Goal: Task Accomplishment & Management: Complete application form

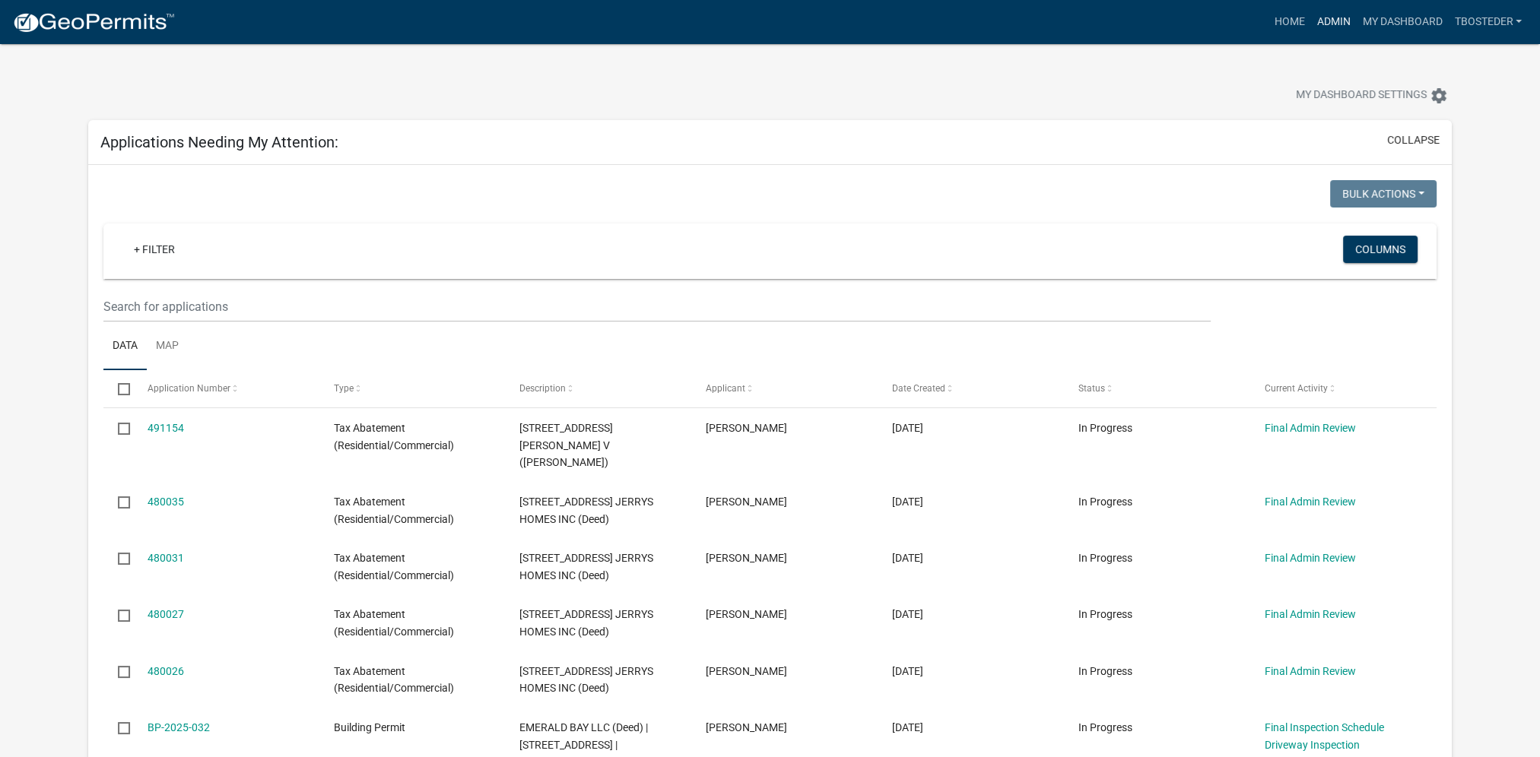
click at [1338, 25] on link "Admin" at bounding box center [1333, 22] width 46 height 29
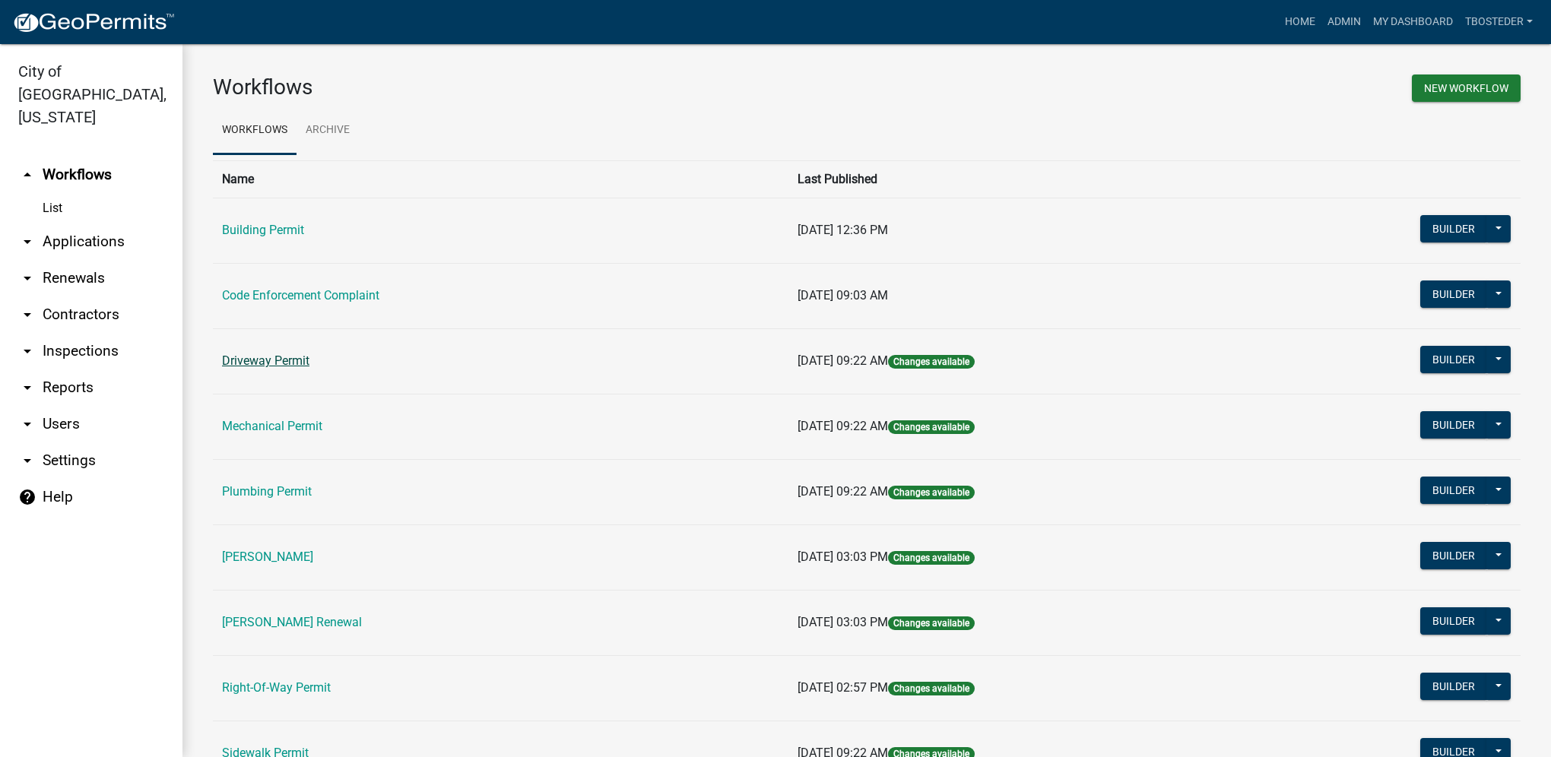
click at [277, 357] on link "Driveway Permit" at bounding box center [265, 361] width 87 height 14
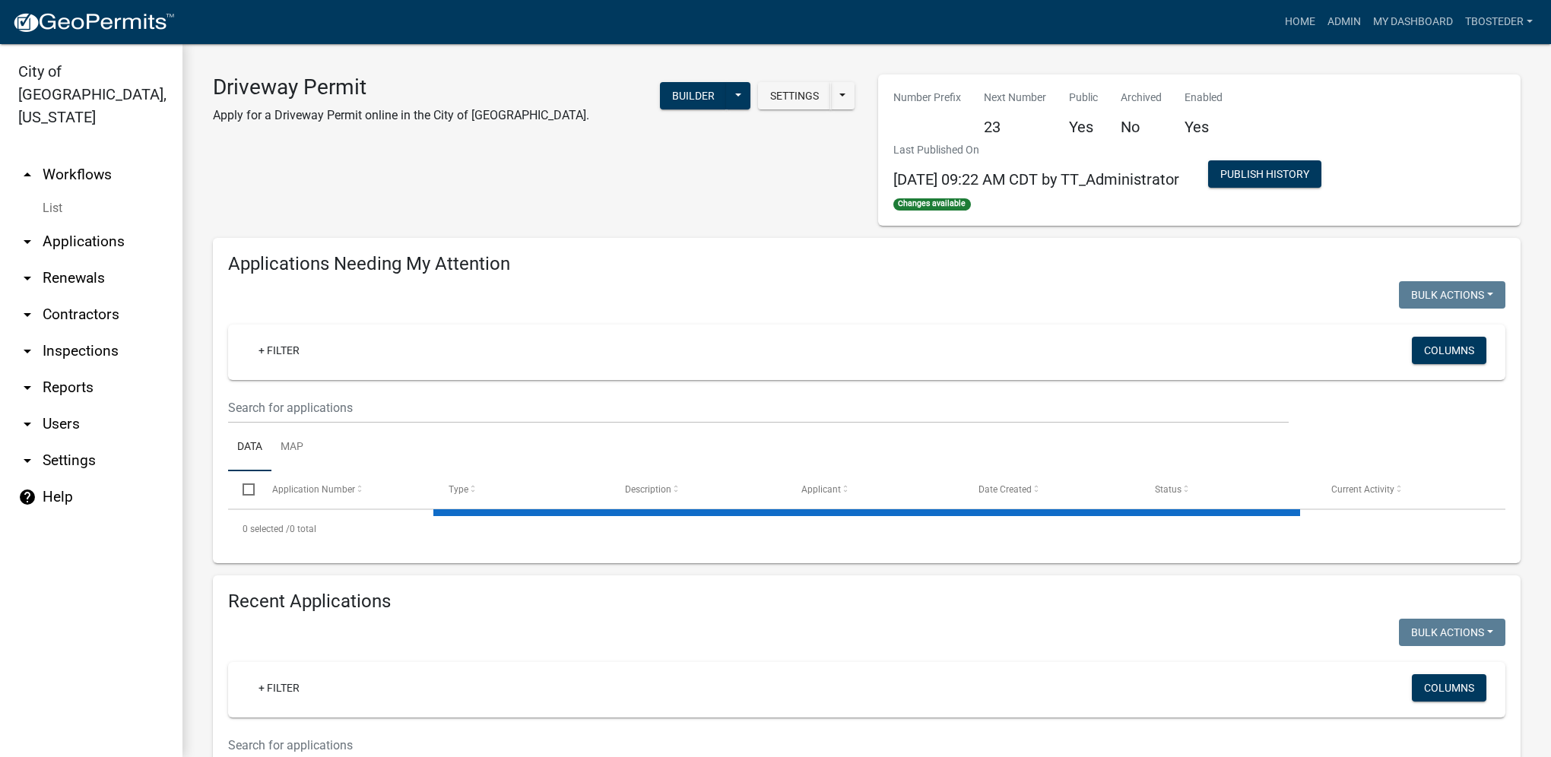
select select "1: 25"
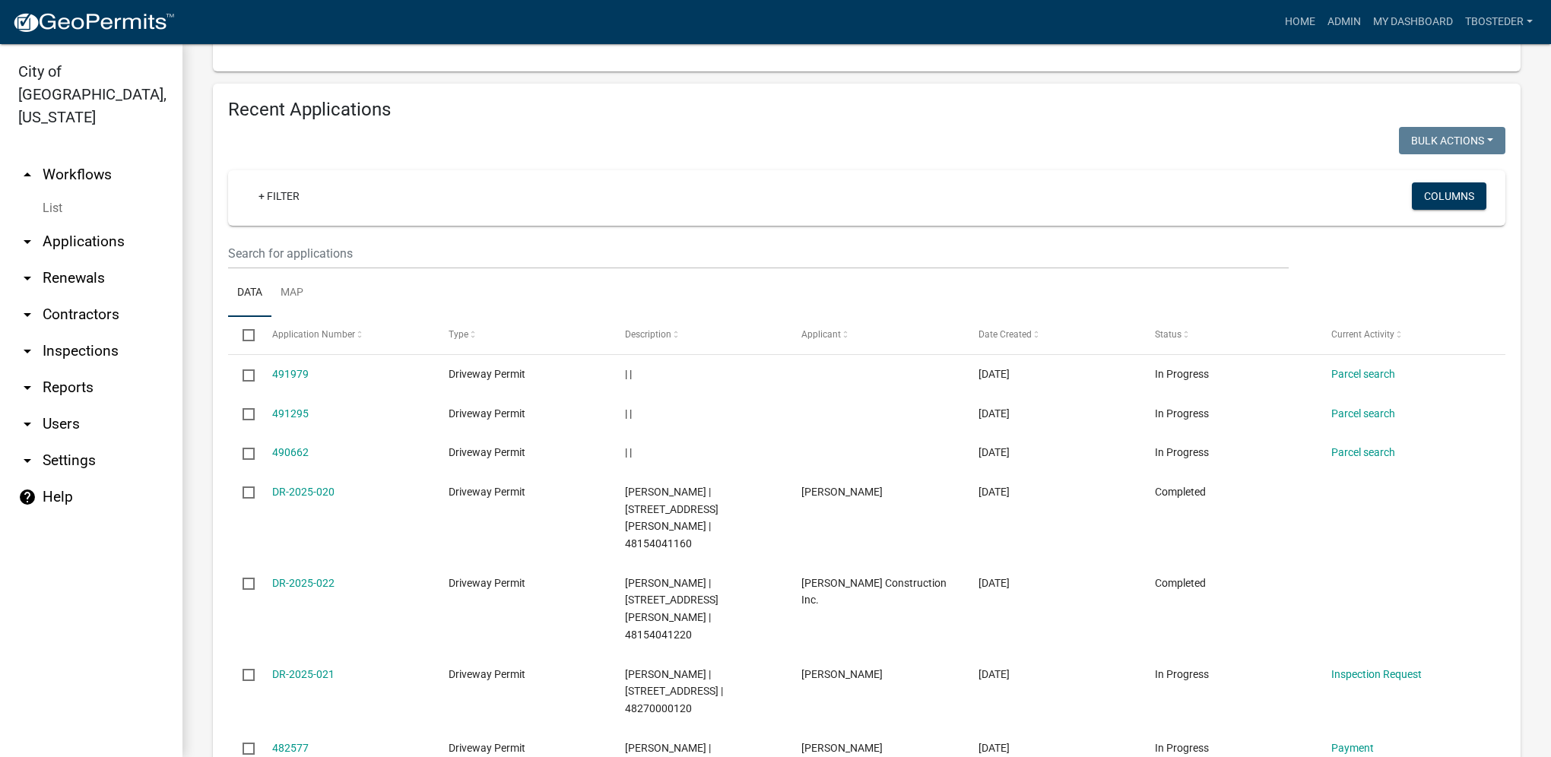
scroll to position [532, 0]
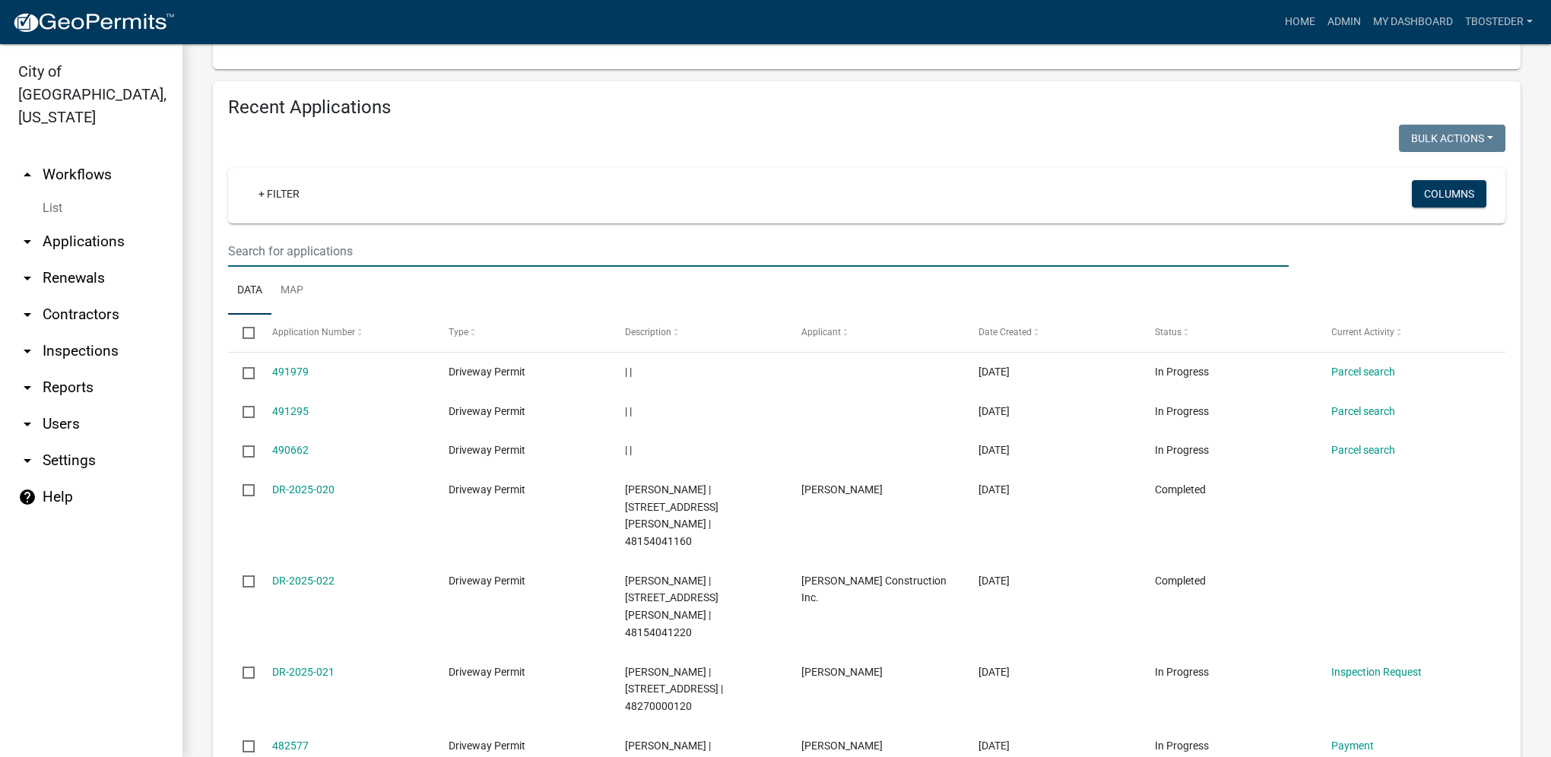
click at [367, 252] on input "text" at bounding box center [758, 251] width 1061 height 31
type input "[PERSON_NAME]"
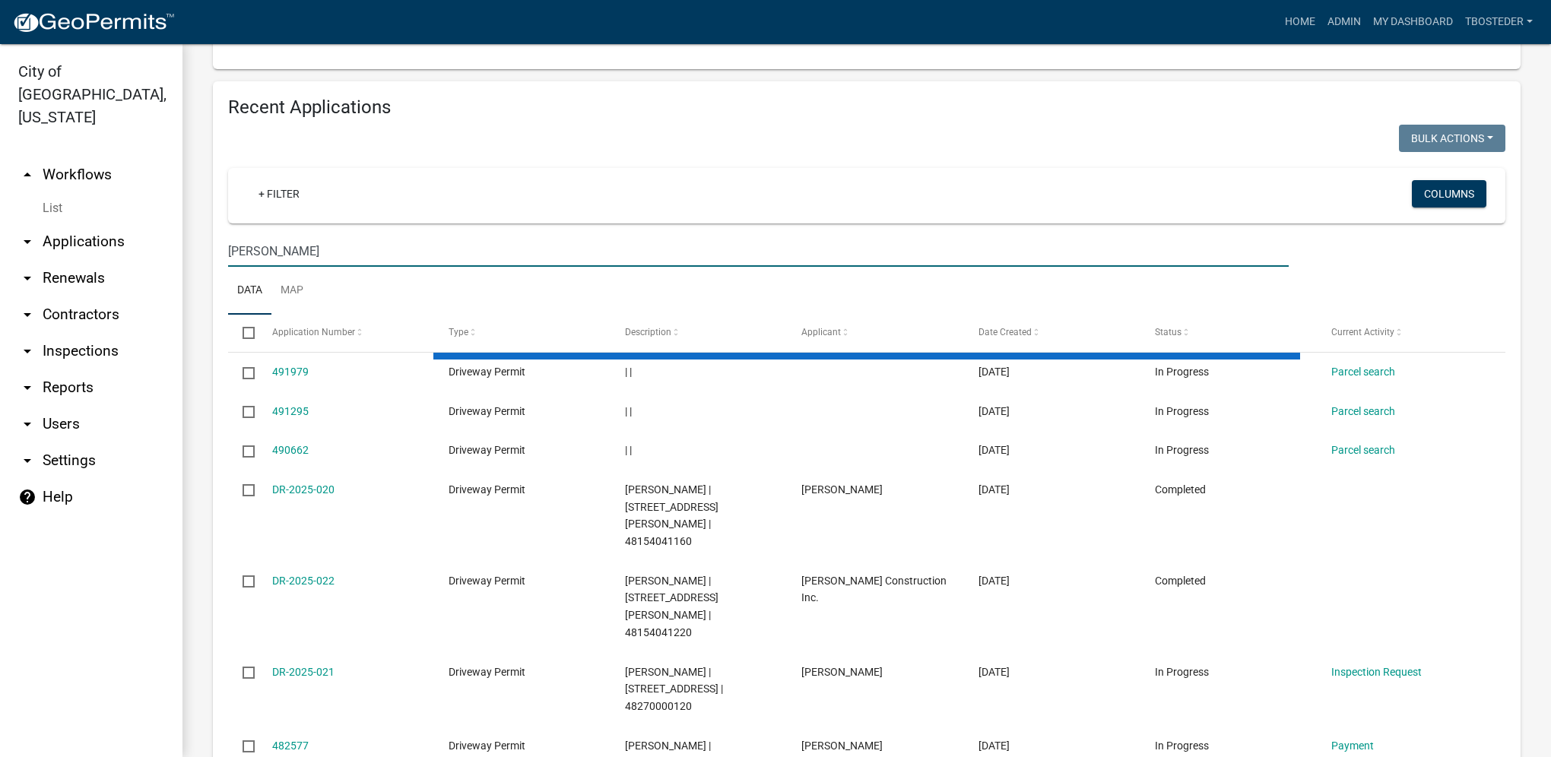
scroll to position [273, 0]
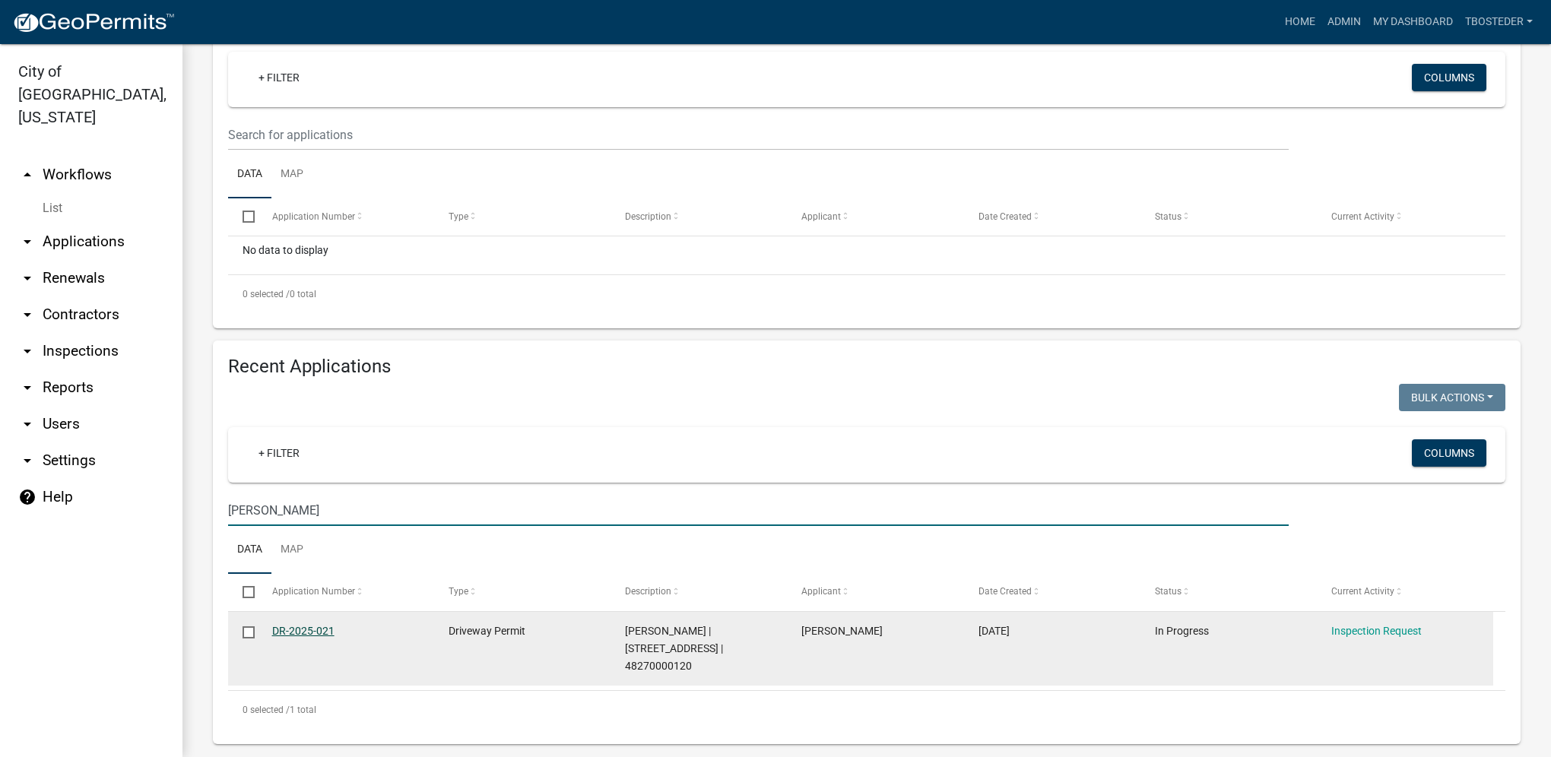
click at [325, 636] on link "DR-2025-021" at bounding box center [303, 631] width 62 height 12
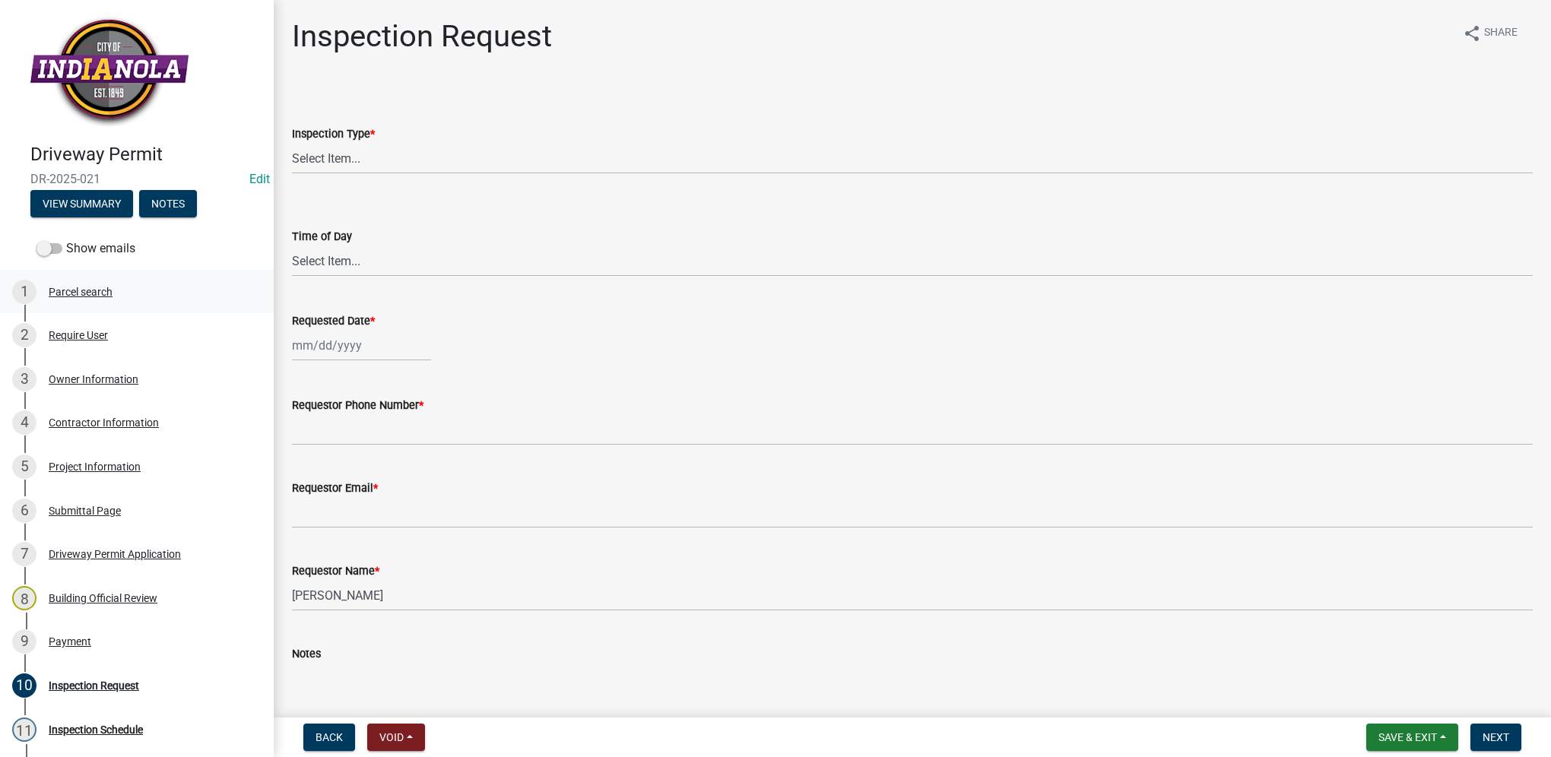
click at [67, 280] on div "1 Parcel search" at bounding box center [130, 292] width 237 height 24
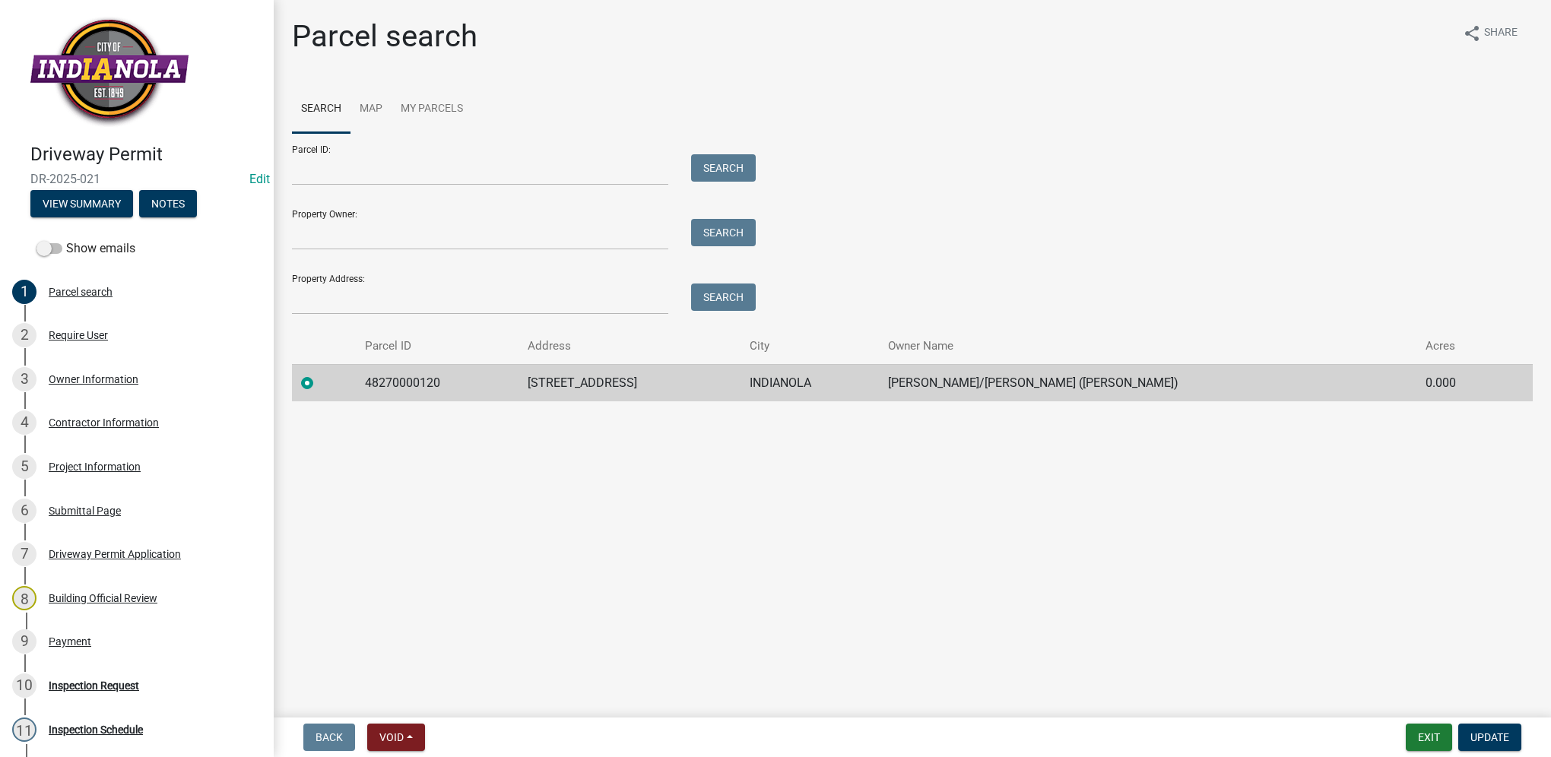
drag, startPoint x: 531, startPoint y: 379, endPoint x: 705, endPoint y: 381, distance: 173.4
click at [705, 381] on tr "48270000120 [STREET_ADDRESS] E/[PERSON_NAME] (Deed) 0.000" at bounding box center [912, 382] width 1241 height 37
drag, startPoint x: 705, startPoint y: 381, endPoint x: 617, endPoint y: 384, distance: 88.3
copy tr "[STREET_ADDRESS]"
click at [108, 687] on div "Inspection Request" at bounding box center [94, 686] width 90 height 11
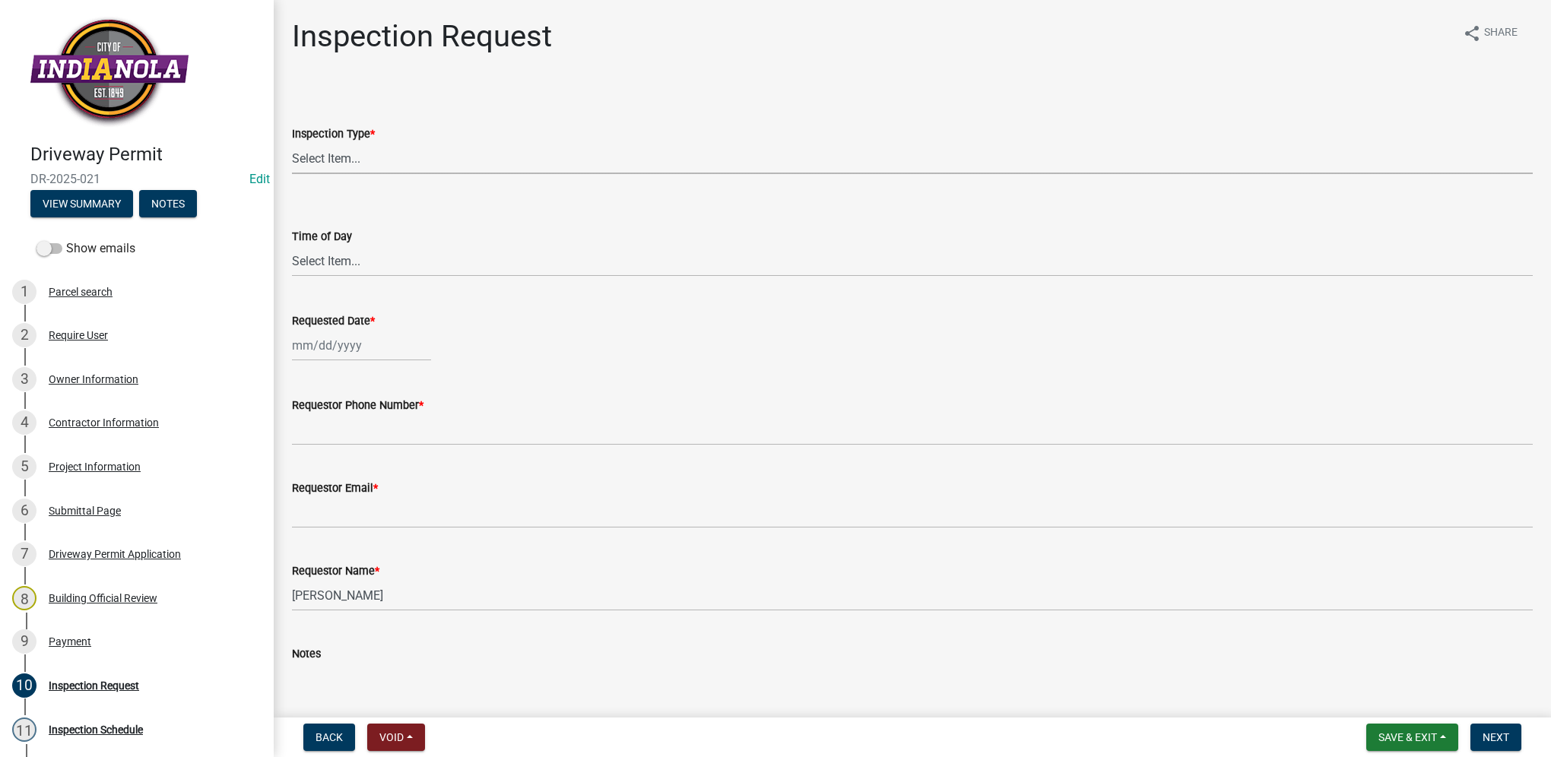
click at [400, 160] on select "Select Item... Driveway" at bounding box center [912, 158] width 1241 height 31
click at [292, 143] on select "Select Item... Driveway" at bounding box center [912, 158] width 1241 height 31
select select "99ac012d-34f5-4869-bb46-fc58610bb0ba"
click at [352, 265] on select "Select Item... AM PM" at bounding box center [912, 261] width 1241 height 31
click at [292, 246] on select "Select Item... AM PM" at bounding box center [912, 261] width 1241 height 31
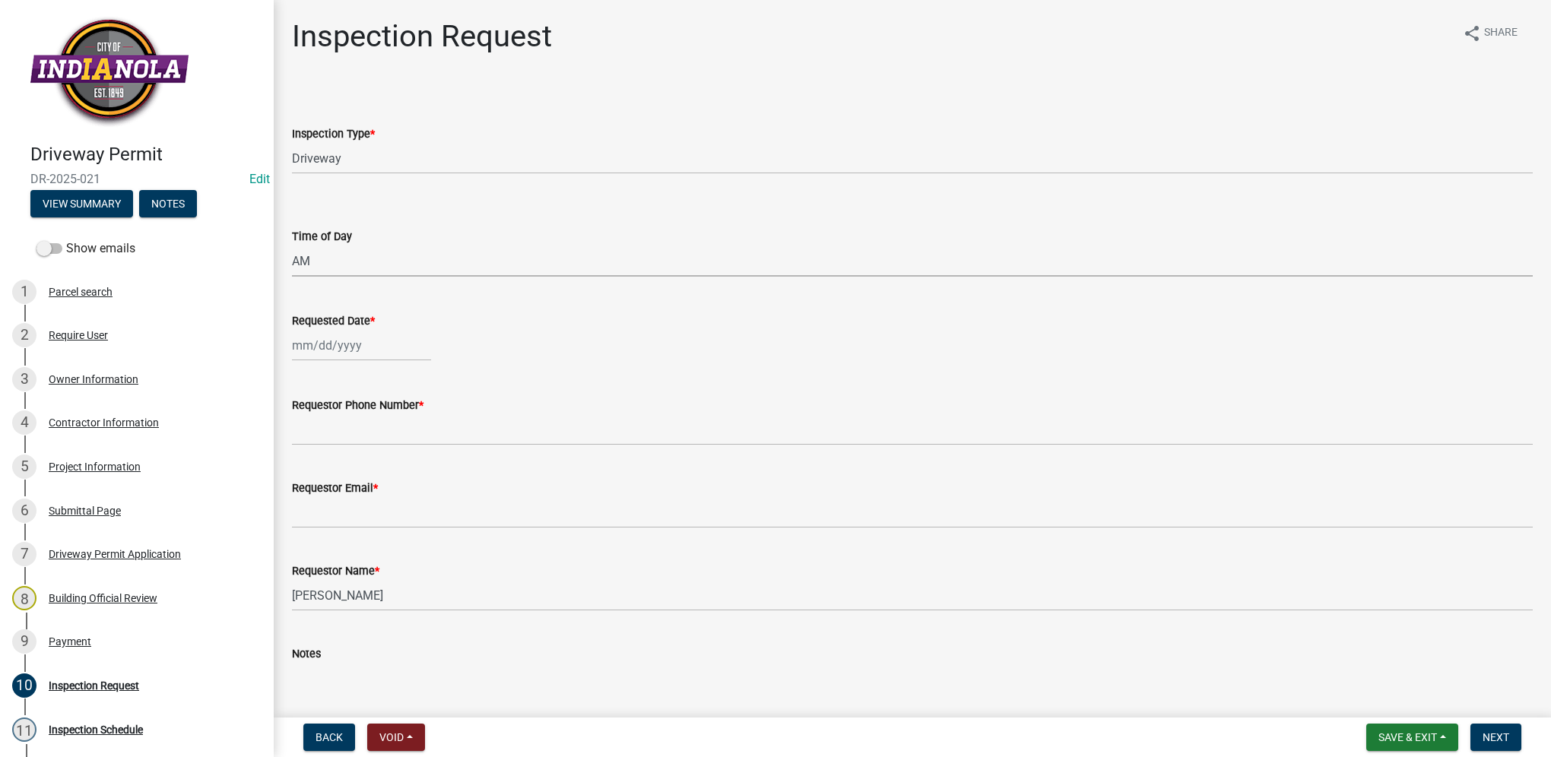
select select "beb9ccbf-86ff-4c3e-95c0-3473a8a0c9e1"
select select "10"
select select "2025"
drag, startPoint x: 338, startPoint y: 333, endPoint x: 362, endPoint y: 354, distance: 31.8
click at [338, 333] on div "[PERSON_NAME] Feb Mar Apr [PERSON_NAME][DATE] Oct Nov [DATE] 1526 1527 1528 152…" at bounding box center [361, 345] width 139 height 31
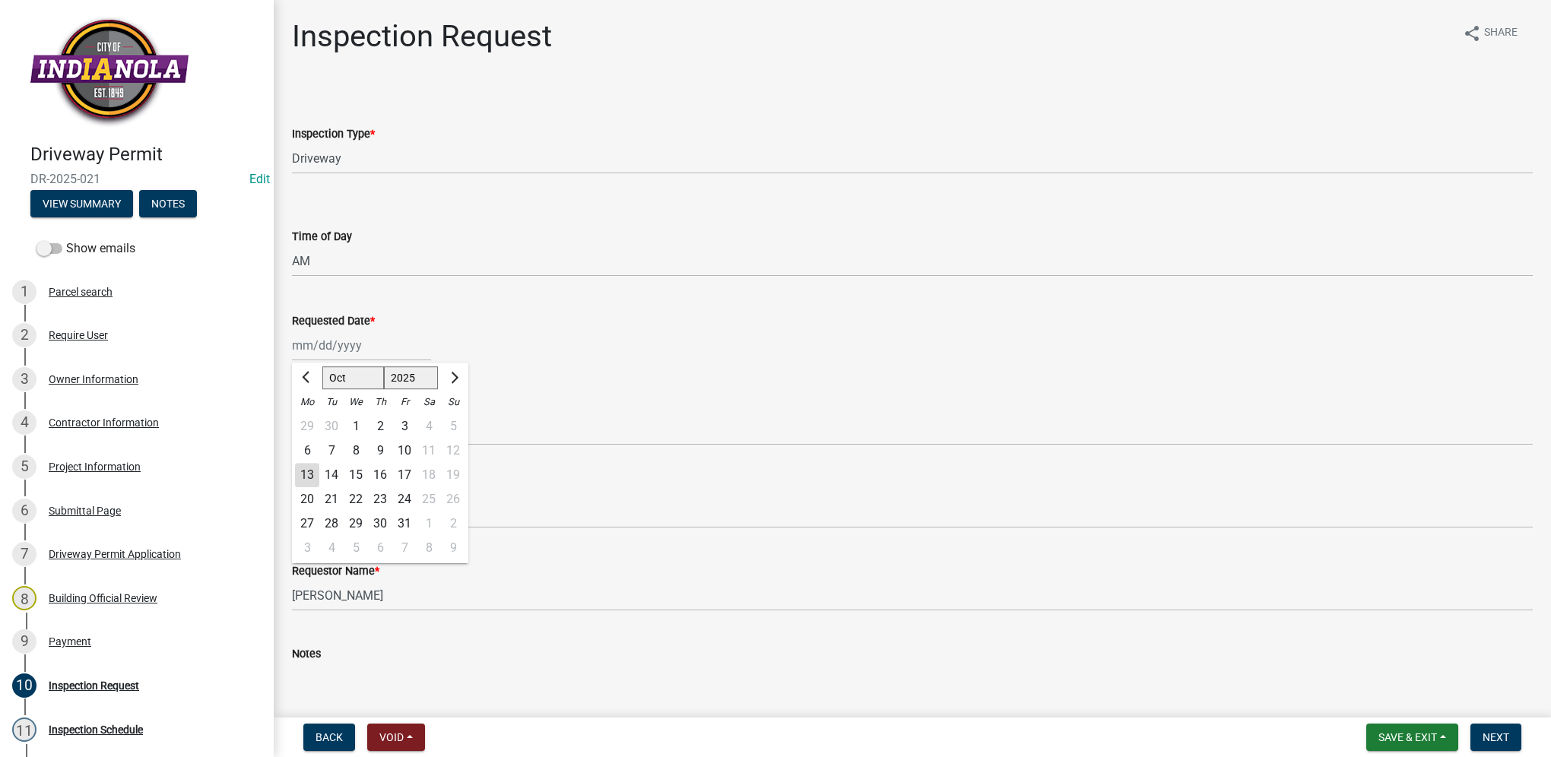
click at [334, 474] on div "14" at bounding box center [331, 475] width 24 height 24
type input "[DATE]"
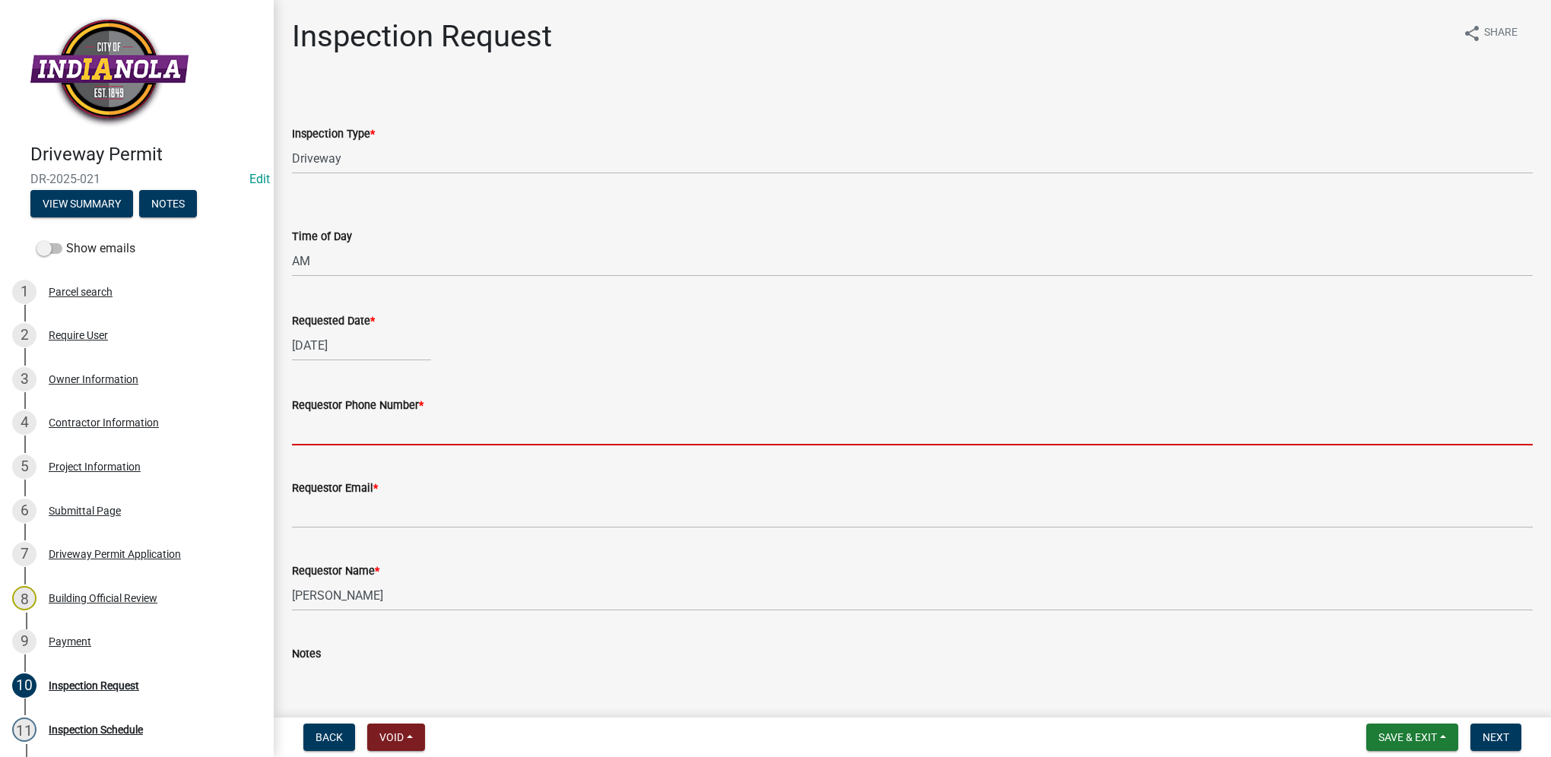
click at [358, 423] on input "Requestor Phone Number *" at bounding box center [912, 429] width 1241 height 31
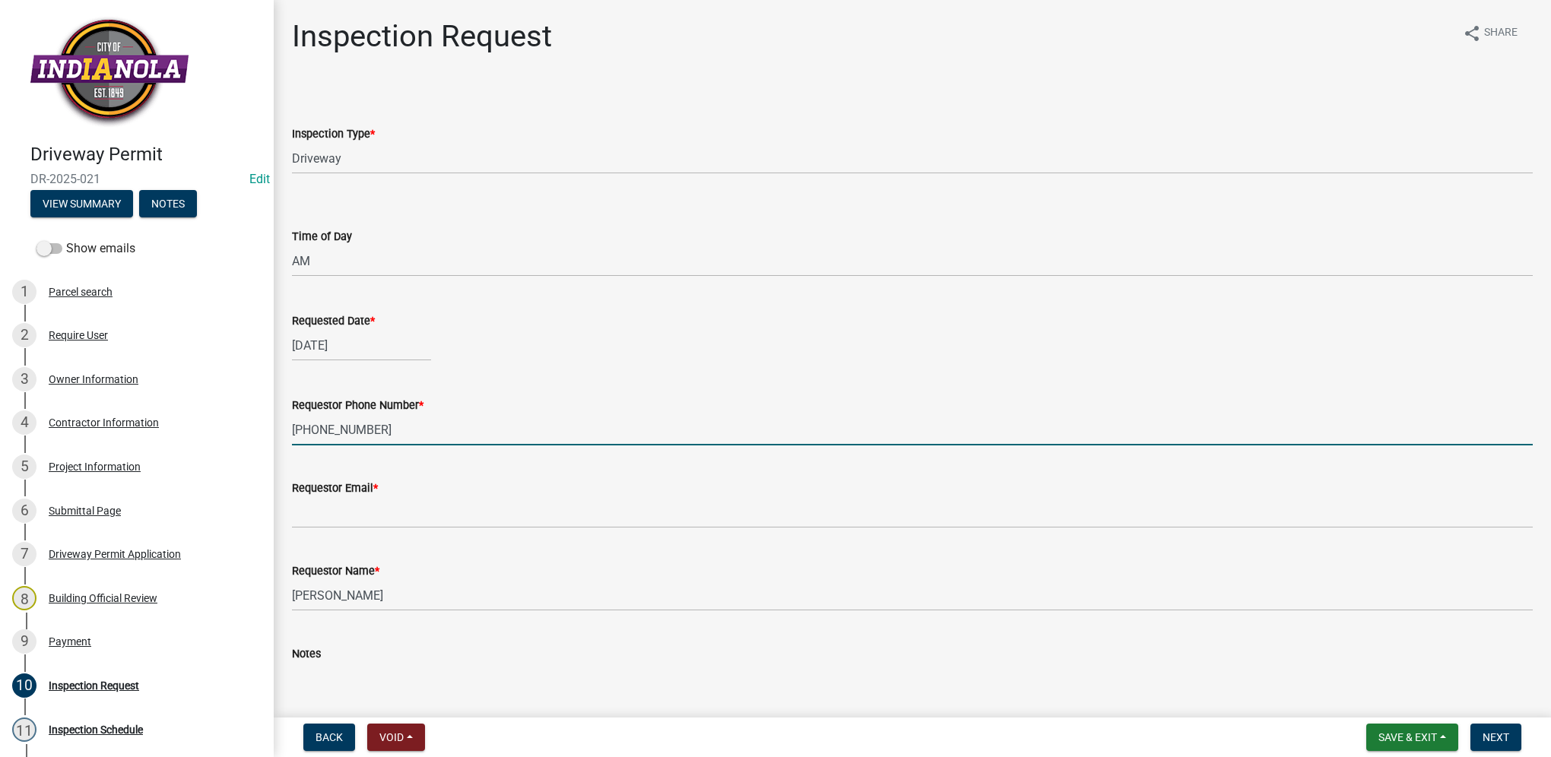
type input "[PHONE_NUMBER]"
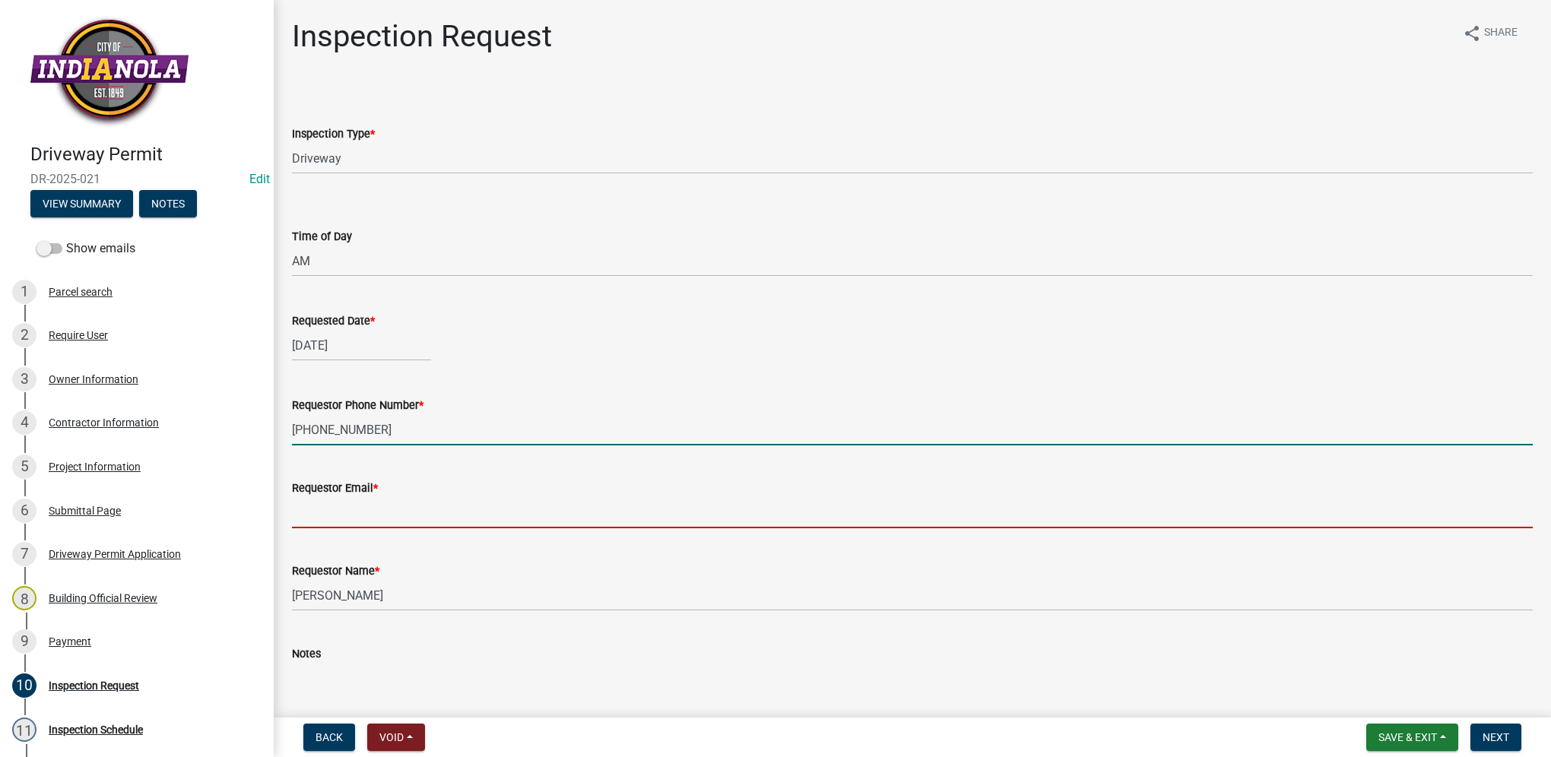
click at [344, 502] on input "Requestor Email *" at bounding box center [912, 512] width 1241 height 31
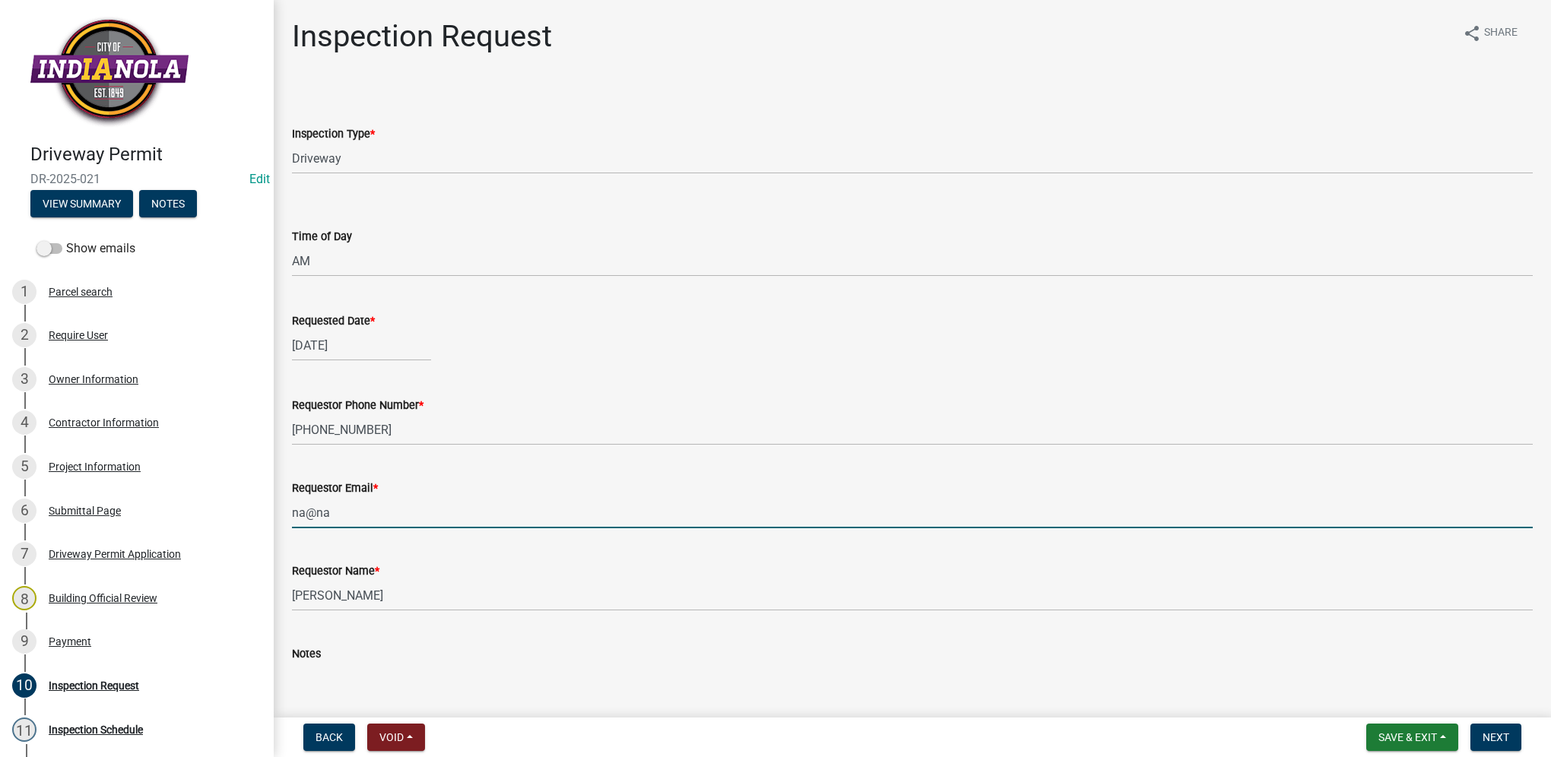
type input "[EMAIL_ADDRESS][DOMAIN_NAME]"
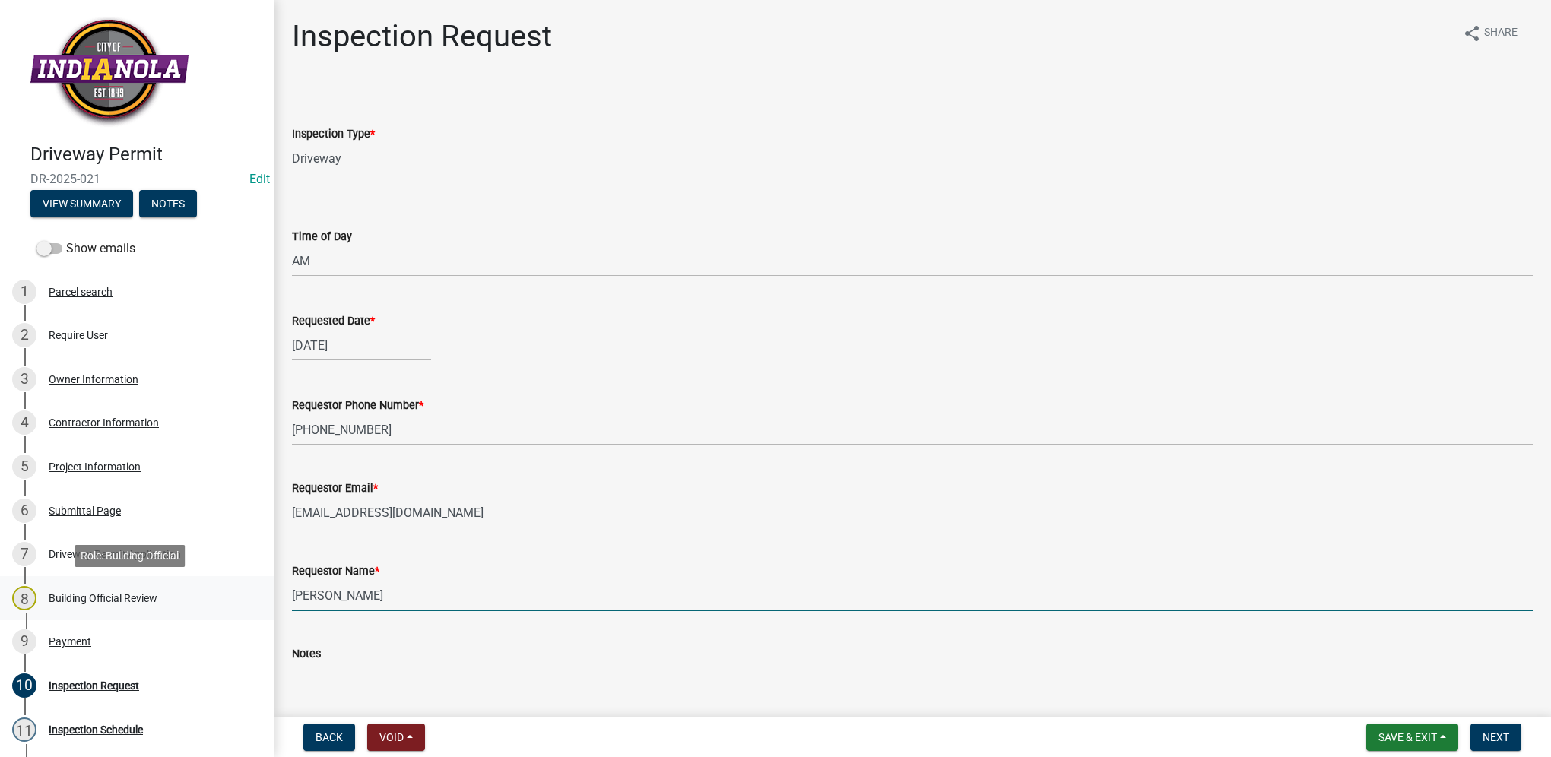
drag, startPoint x: 385, startPoint y: 599, endPoint x: 226, endPoint y: 578, distance: 161.1
click at [226, 578] on div "Driveway Permit DR-2025-021 Edit View Summary Notes Show emails 1 Parcel search…" at bounding box center [775, 378] width 1551 height 757
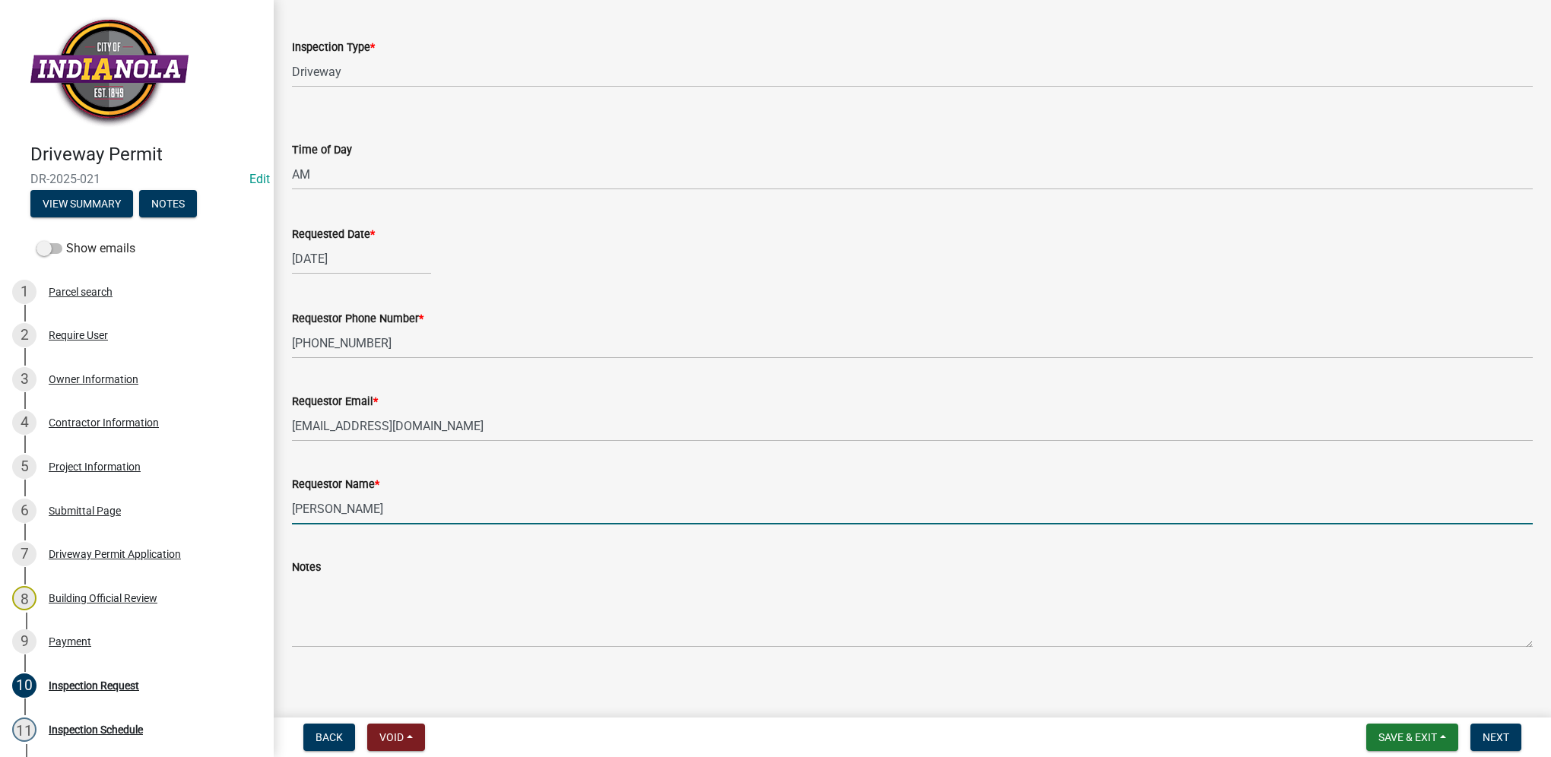
scroll to position [94, 0]
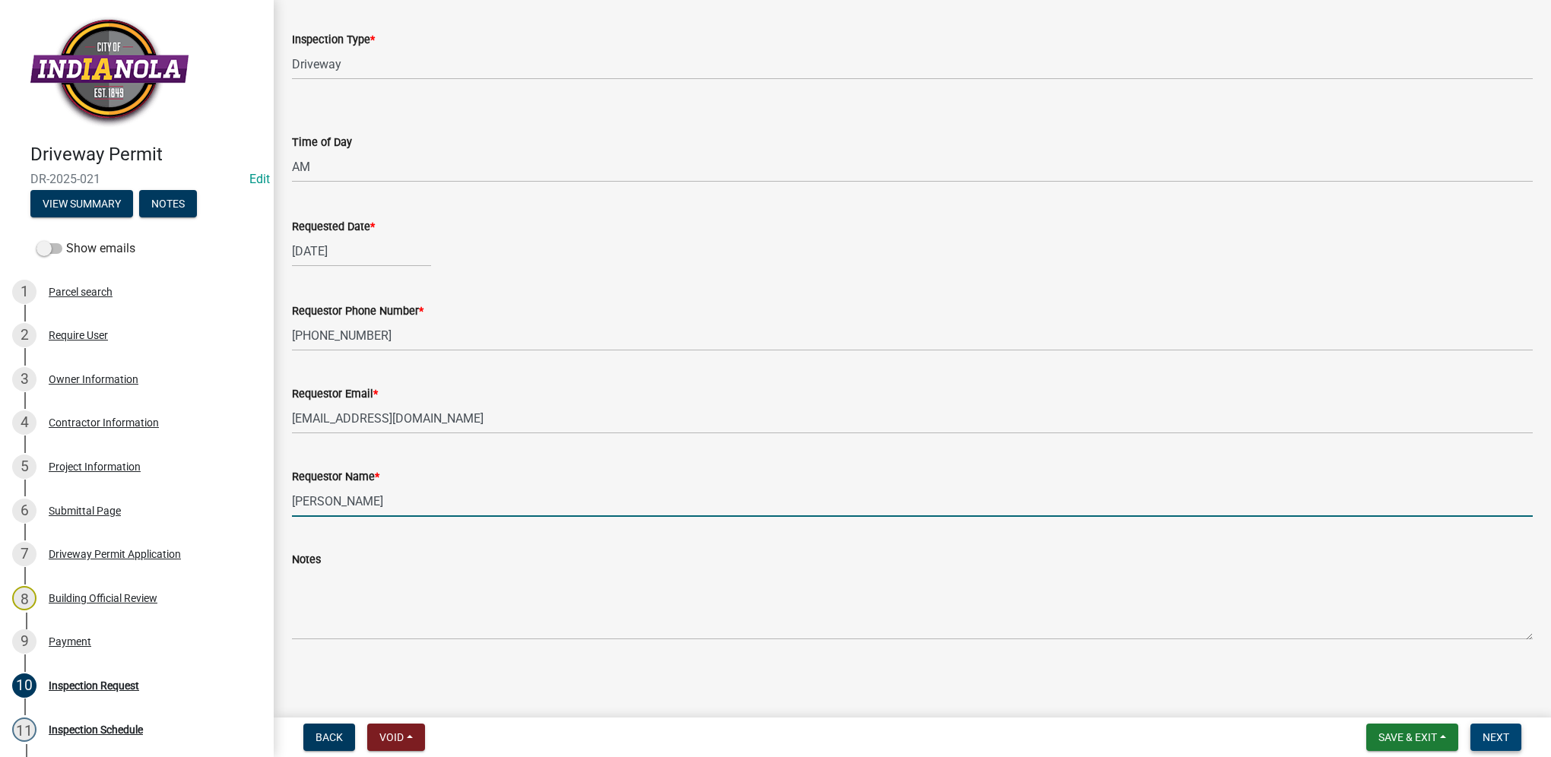
type input "[PERSON_NAME]"
click at [1493, 734] on span "Next" at bounding box center [1496, 737] width 27 height 12
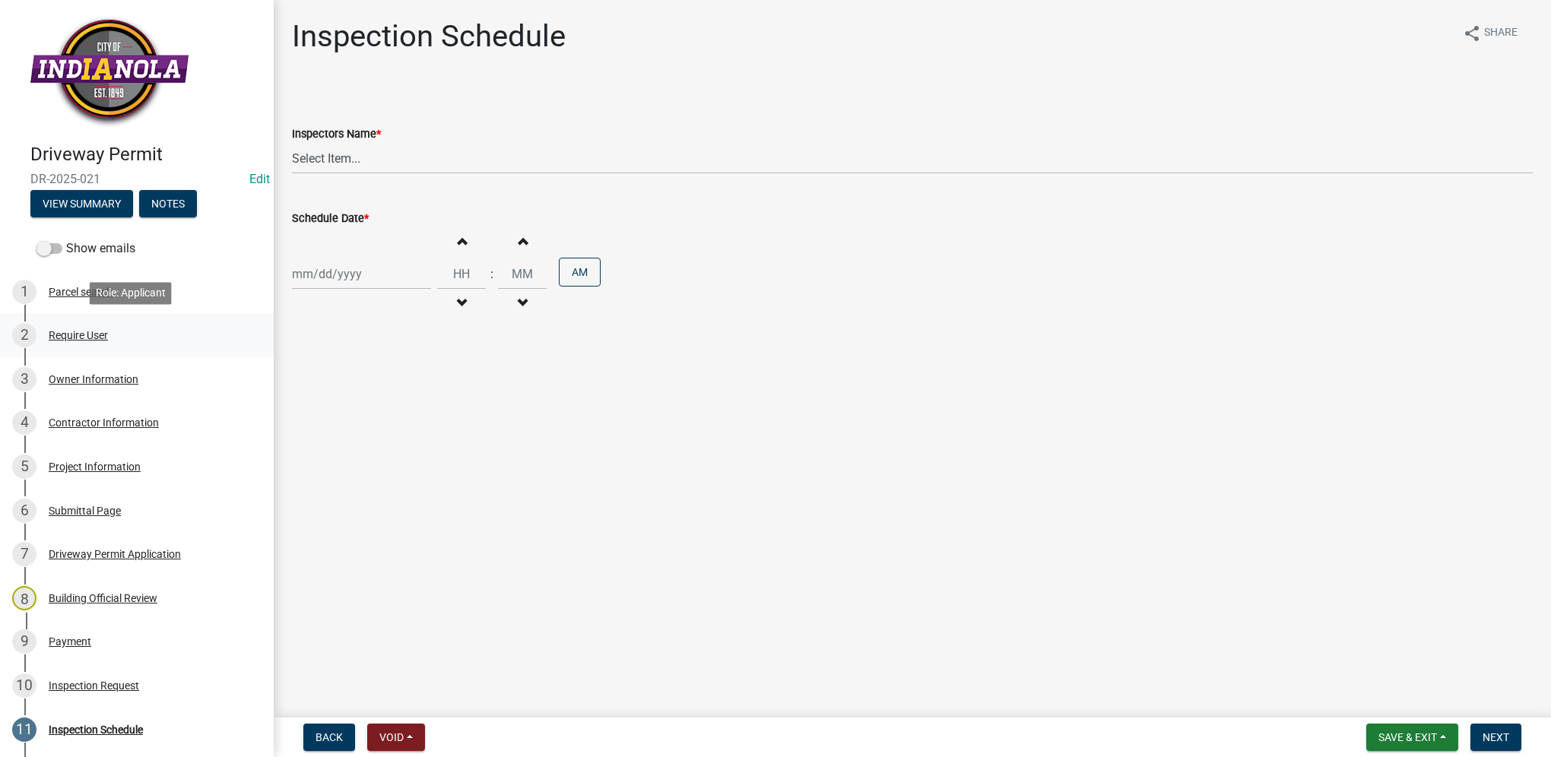
click at [132, 333] on div "2 Require User" at bounding box center [130, 335] width 237 height 24
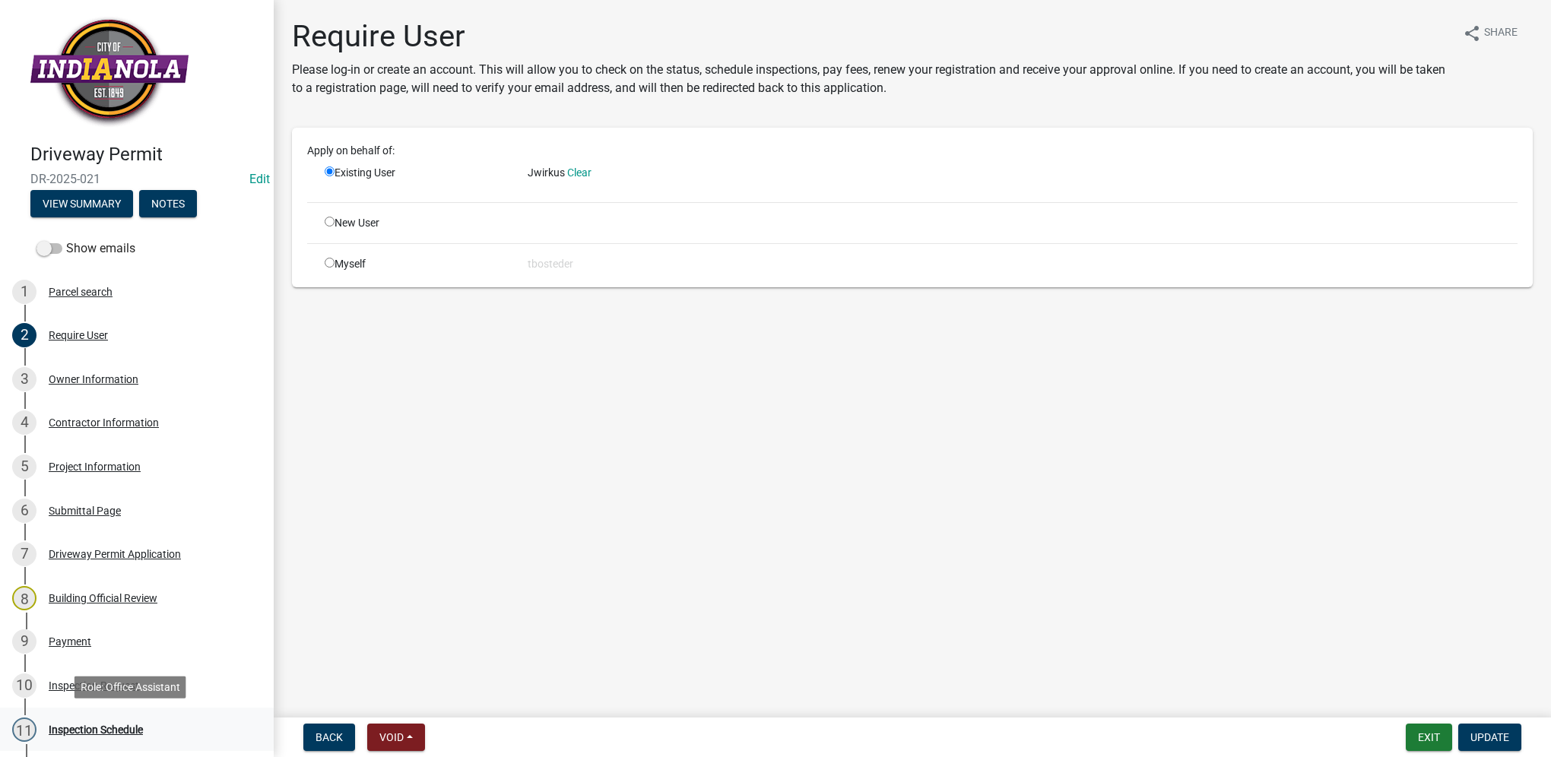
click at [109, 712] on link "11 Inspection Schedule" at bounding box center [137, 730] width 274 height 44
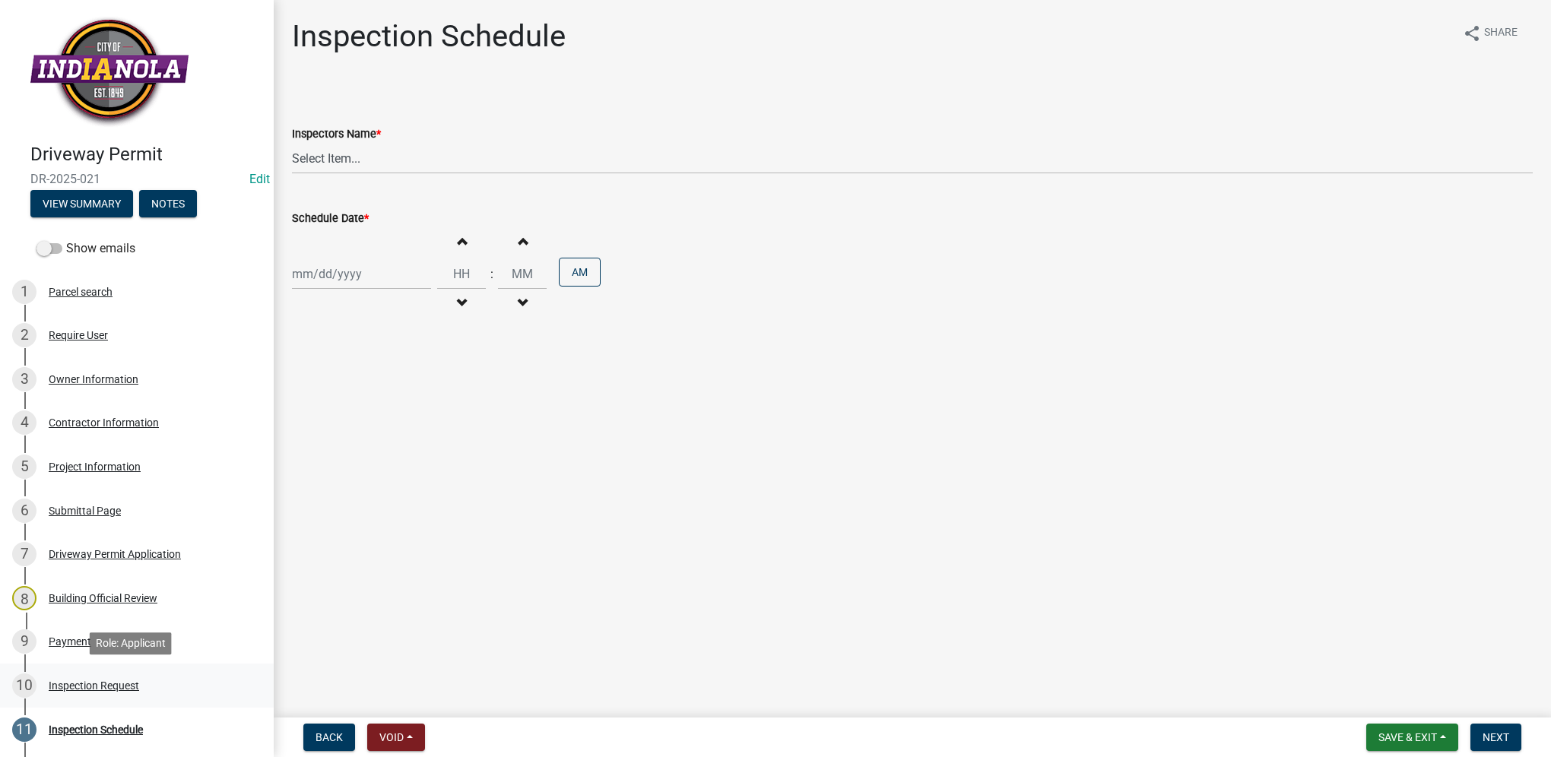
click at [106, 690] on div "Inspection Request" at bounding box center [94, 686] width 90 height 11
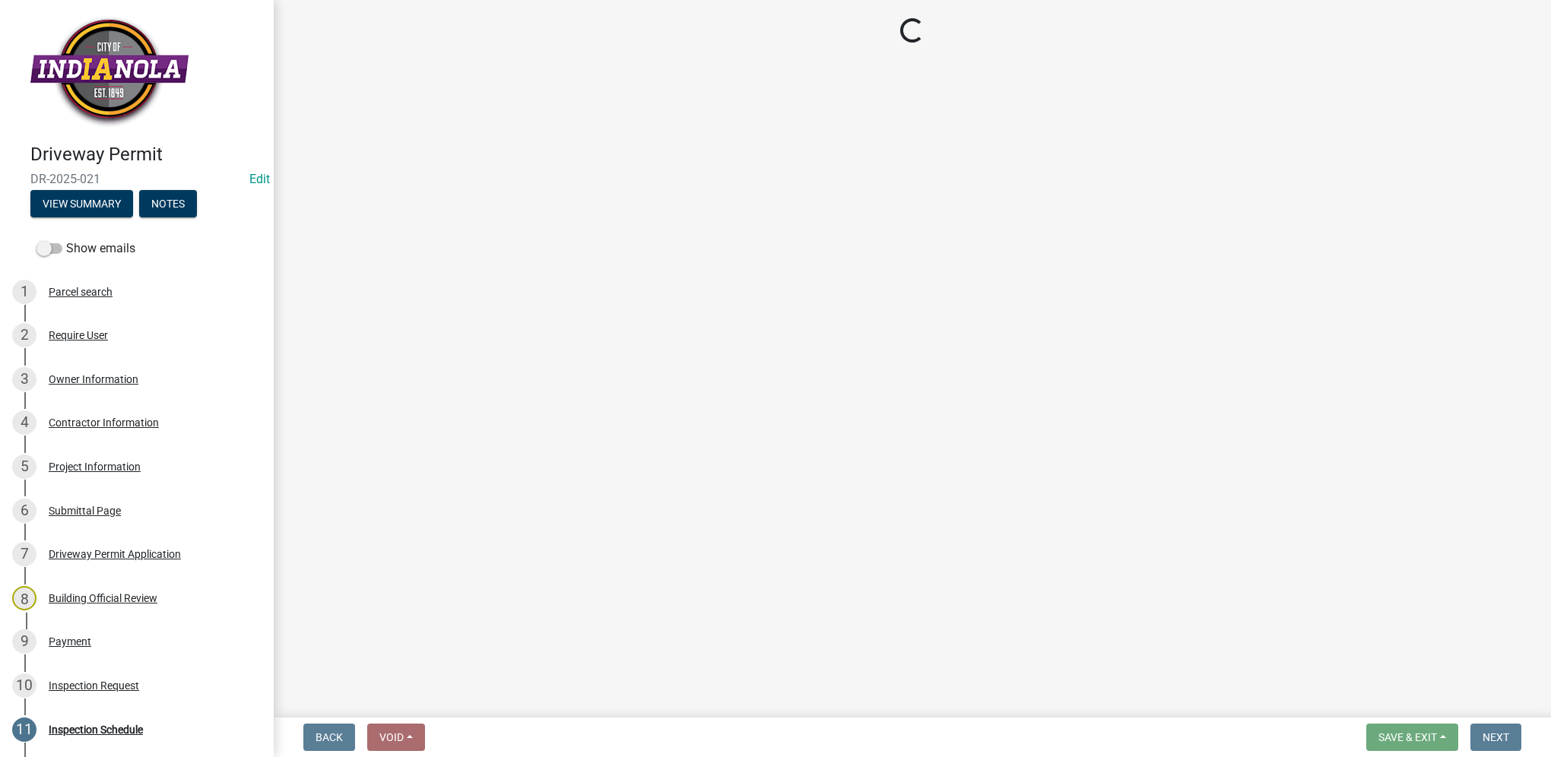
select select "99ac012d-34f5-4869-bb46-fc58610bb0ba"
select select "beb9ccbf-86ff-4c3e-95c0-3473a8a0c9e1"
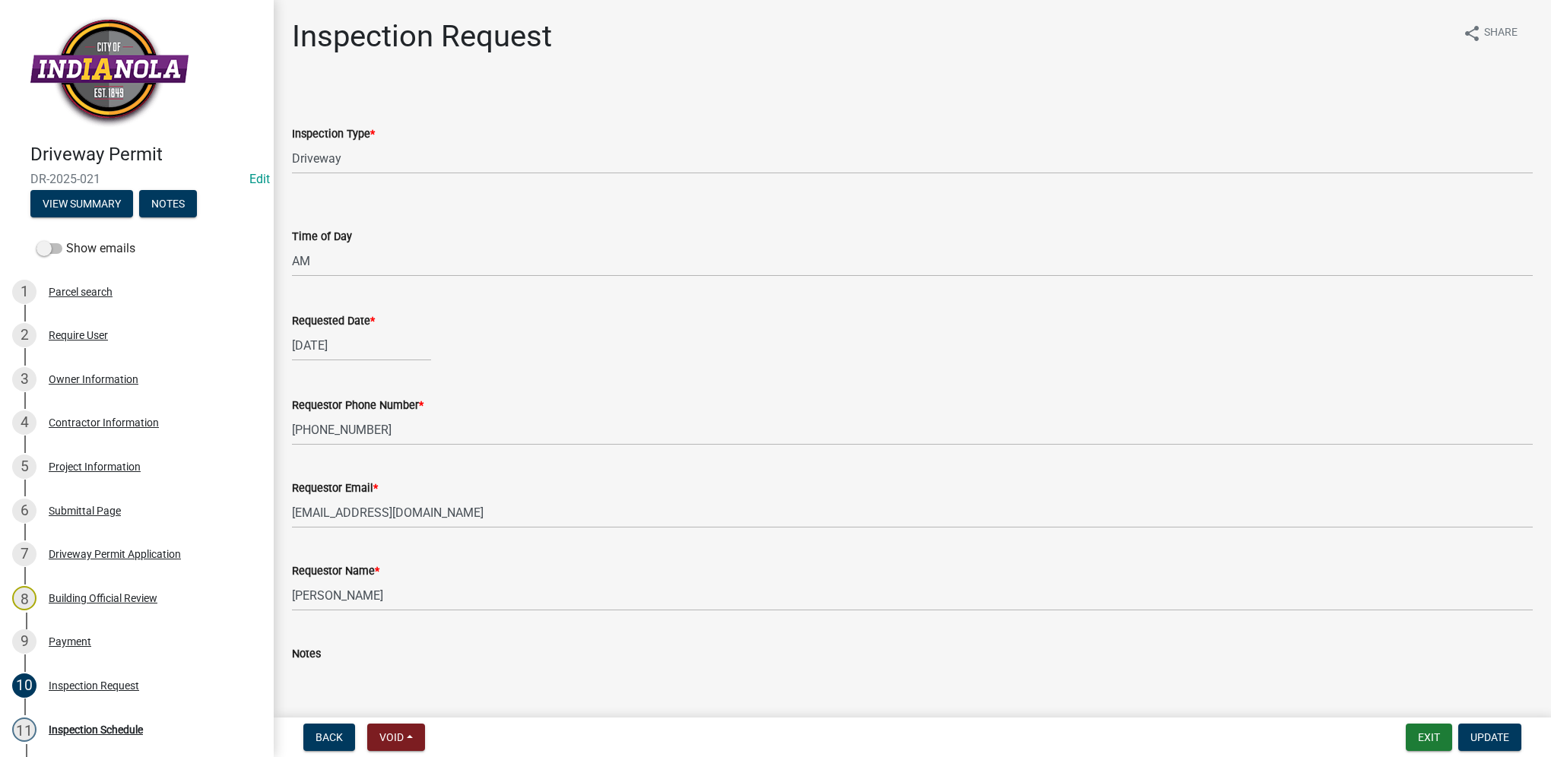
scroll to position [94, 0]
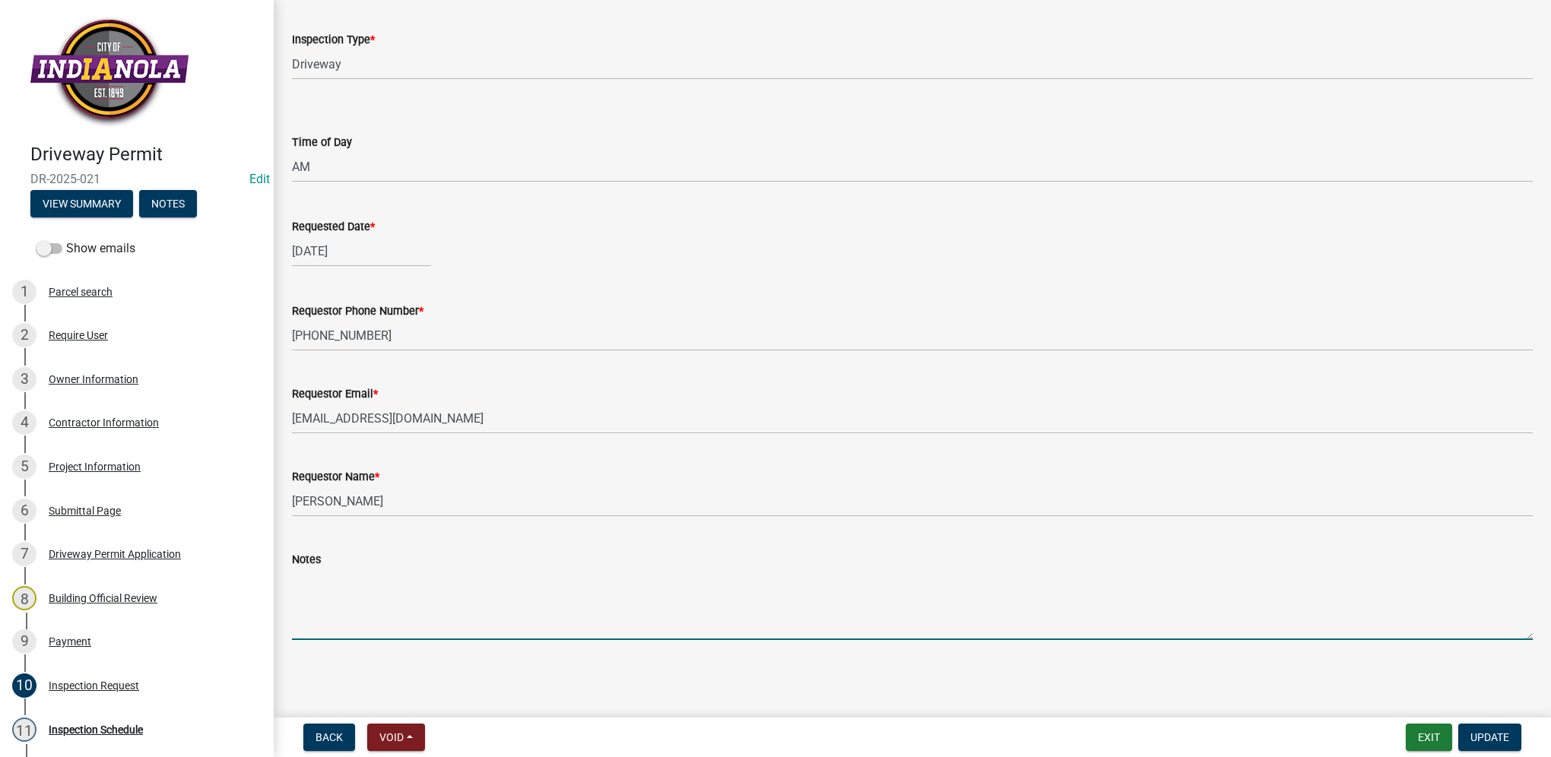
click at [395, 601] on textarea "Notes" at bounding box center [912, 604] width 1241 height 71
paste textarea "Contact: [PERSON_NAME], [PHONE_NUMBER]"
type textarea "Onsite Contact: [PERSON_NAME], [PHONE_NUMBER]"
click at [1463, 735] on button "Update" at bounding box center [1489, 737] width 63 height 27
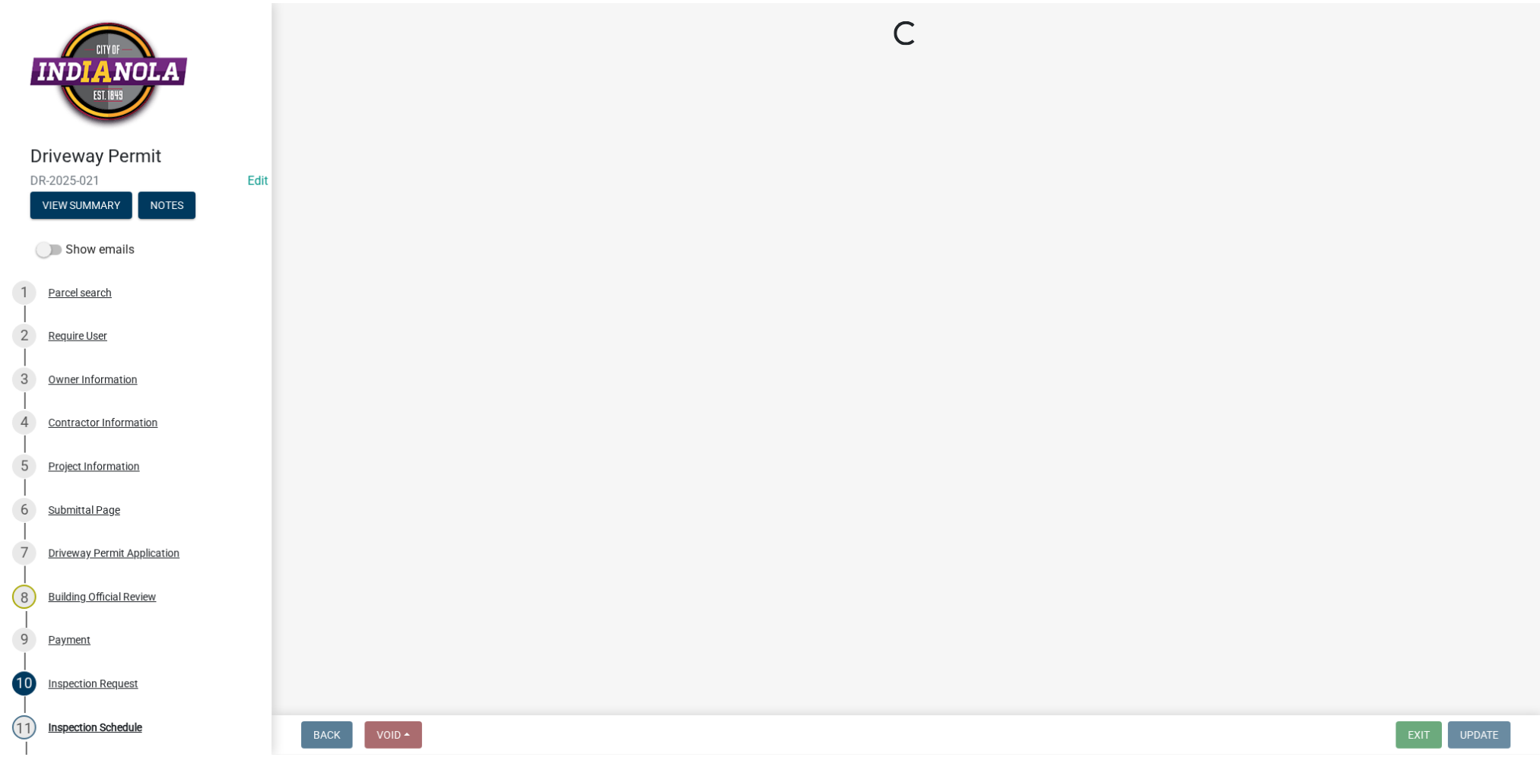
scroll to position [0, 0]
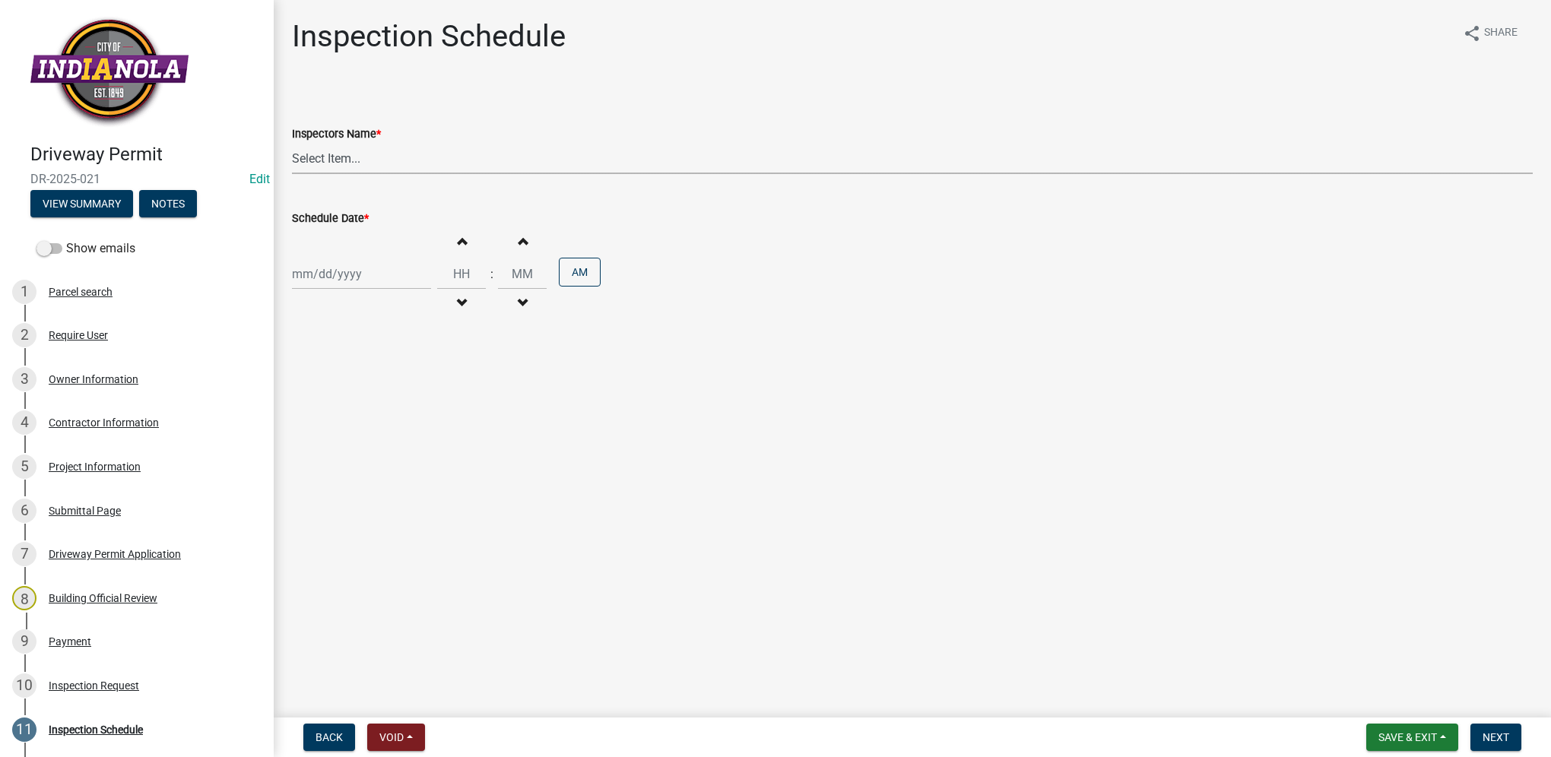
drag, startPoint x: 382, startPoint y: 151, endPoint x: 379, endPoint y: 162, distance: 11.8
click at [382, 151] on select "Select Item... T. Little ([PERSON_NAME]) [PERSON_NAME] ([PERSON_NAME])" at bounding box center [912, 158] width 1241 height 31
select select "27b8dde7-9ed4-44e4-ae8e-5969b60be3e6"
click at [292, 143] on select "Select Item... T. Little ([PERSON_NAME]) [PERSON_NAME] ([PERSON_NAME])" at bounding box center [912, 158] width 1241 height 31
click at [347, 271] on div at bounding box center [361, 274] width 139 height 31
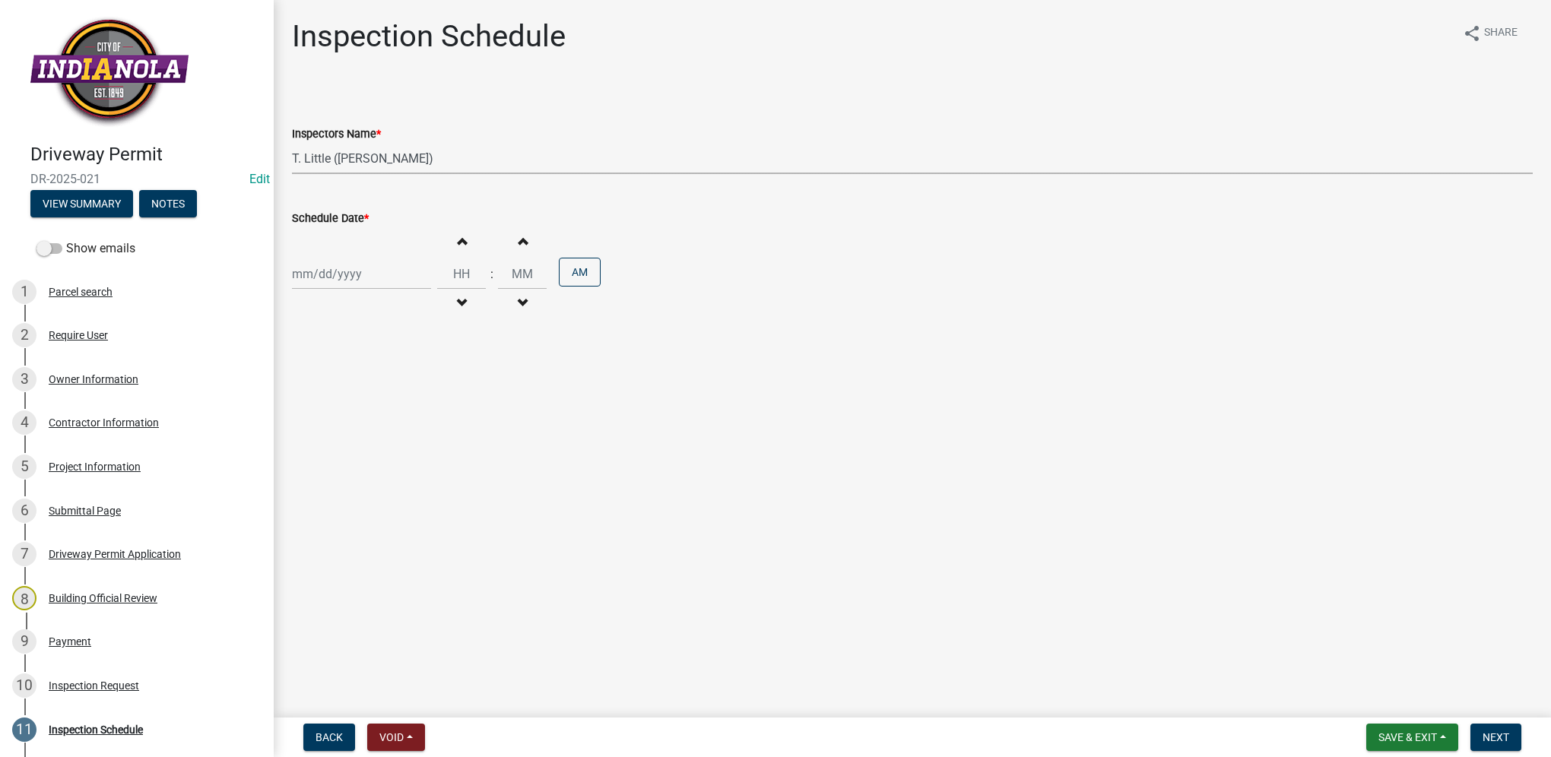
select select "10"
select select "2025"
click at [333, 402] on div "14" at bounding box center [331, 404] width 24 height 24
type input "[DATE]"
click at [473, 272] on input "Hours" at bounding box center [461, 274] width 49 height 31
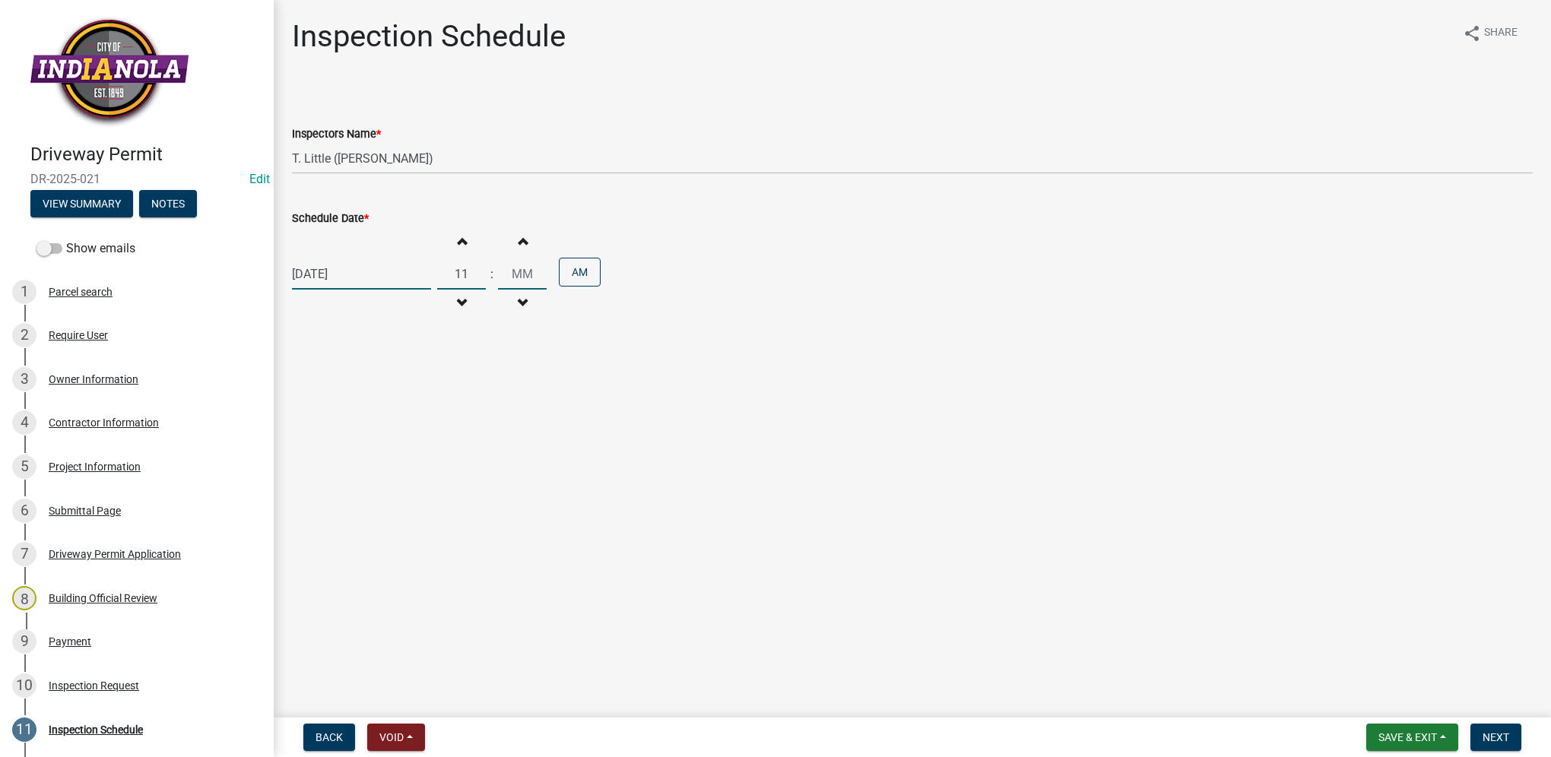
type input "11"
type input "00"
click at [1496, 728] on button "Next" at bounding box center [1496, 737] width 51 height 27
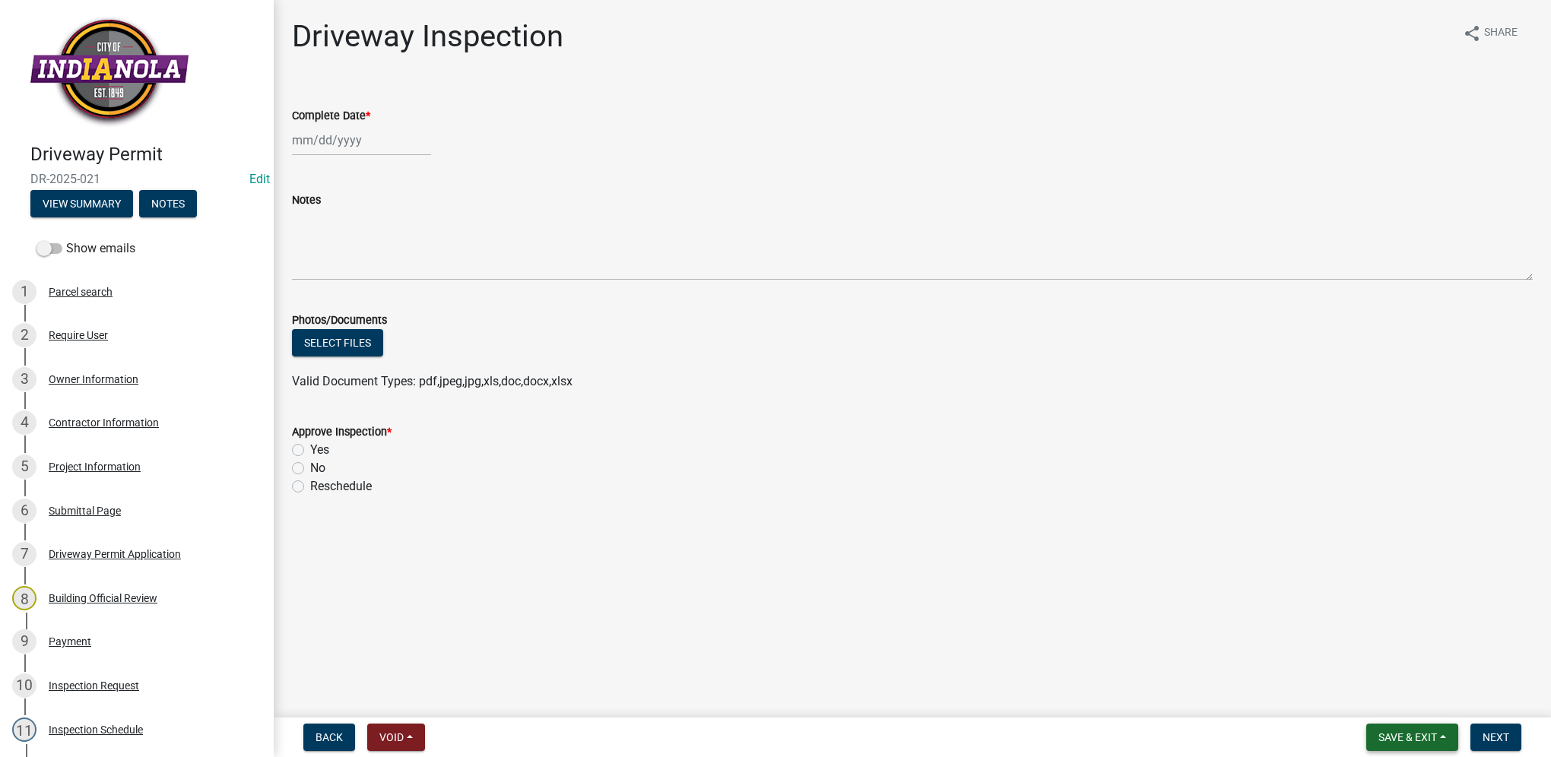
click at [1396, 743] on span "Save & Exit" at bounding box center [1408, 737] width 59 height 12
click at [1399, 709] on button "Save & Exit" at bounding box center [1398, 698] width 122 height 36
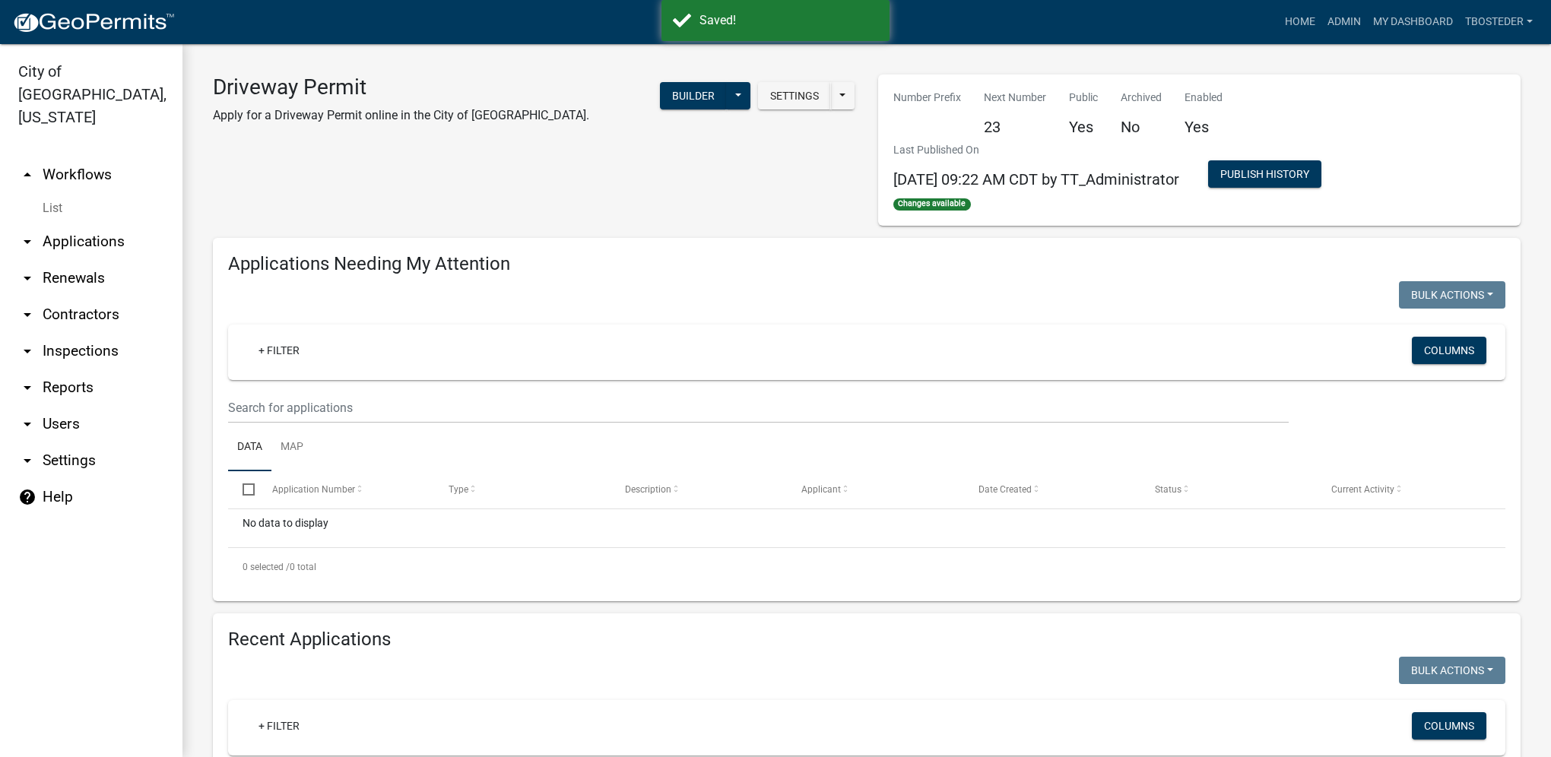
select select "1: 25"
click at [1384, 17] on link "My Dashboard" at bounding box center [1413, 22] width 92 height 29
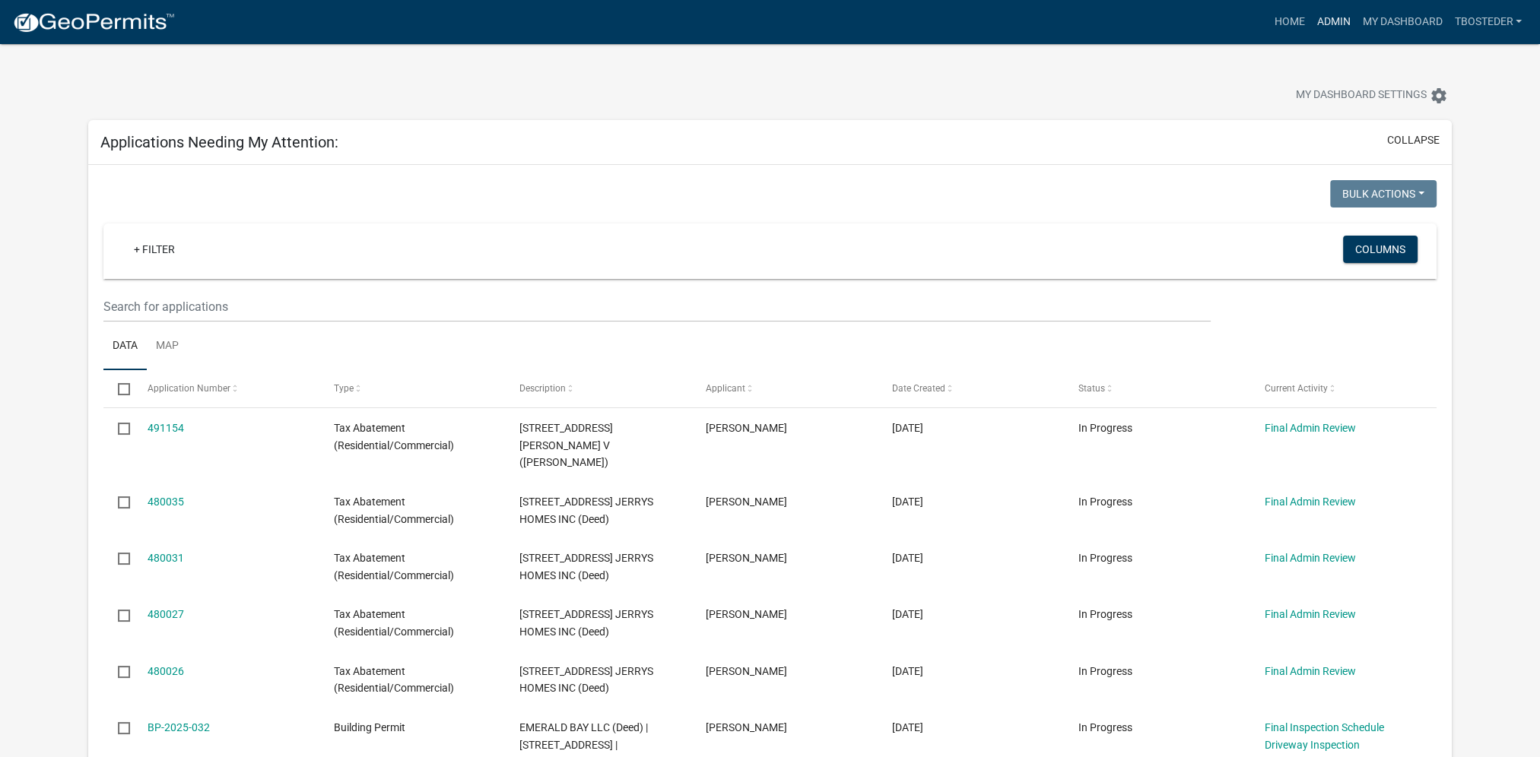
click at [1332, 19] on link "Admin" at bounding box center [1333, 22] width 46 height 29
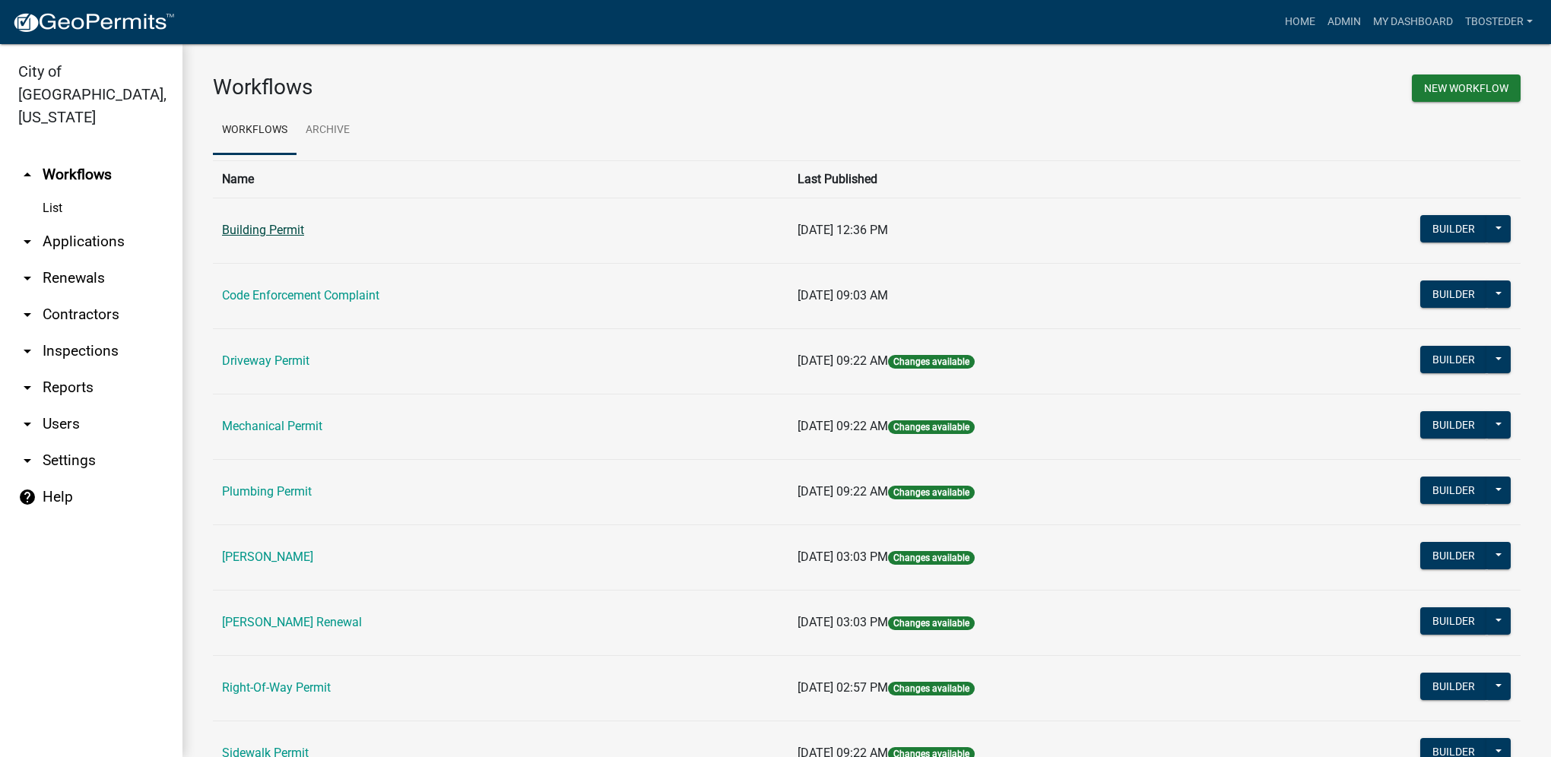
click at [272, 235] on link "Building Permit" at bounding box center [263, 230] width 82 height 14
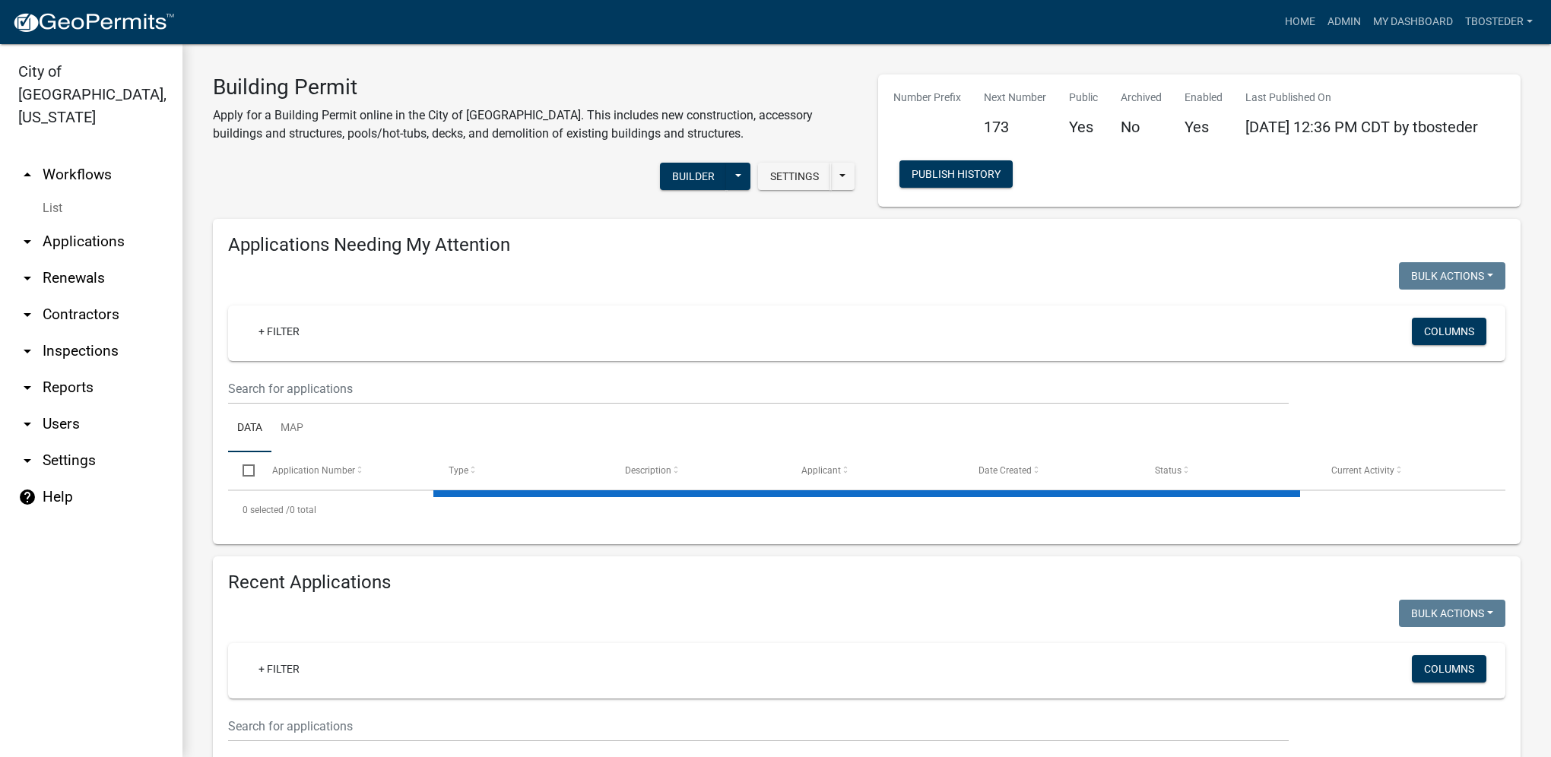
select select "1: 25"
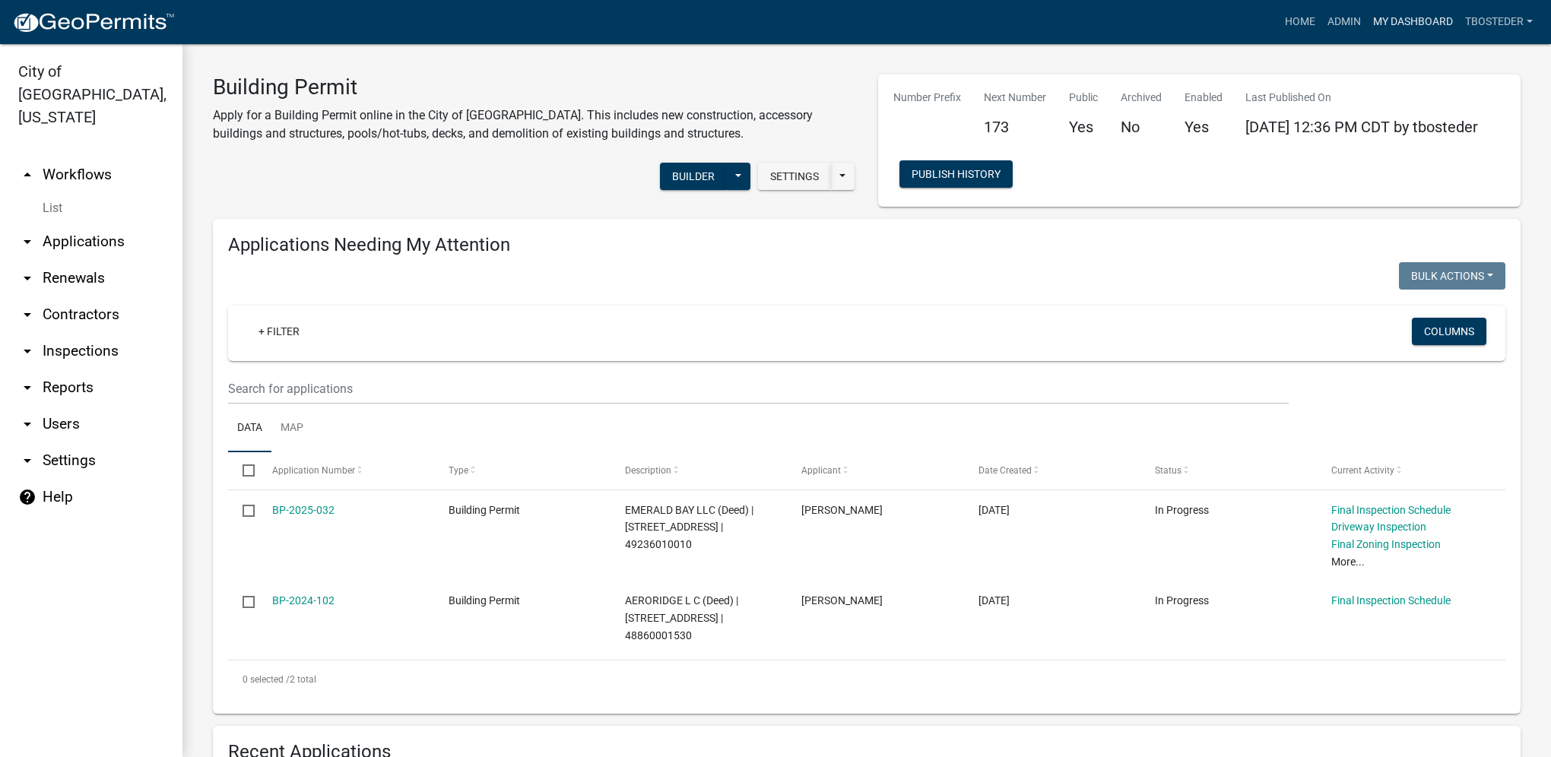
click at [1390, 27] on link "My Dashboard" at bounding box center [1413, 22] width 92 height 29
